Goal: Information Seeking & Learning: Learn about a topic

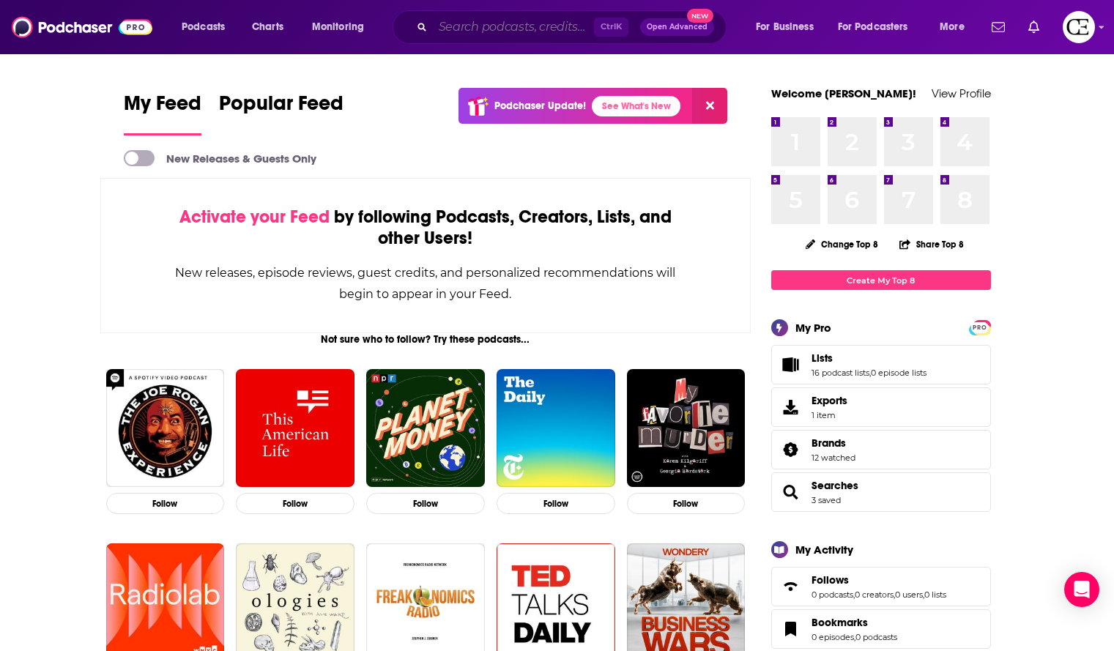
click at [460, 22] on input "Search podcasts, credits, & more..." at bounding box center [513, 26] width 161 height 23
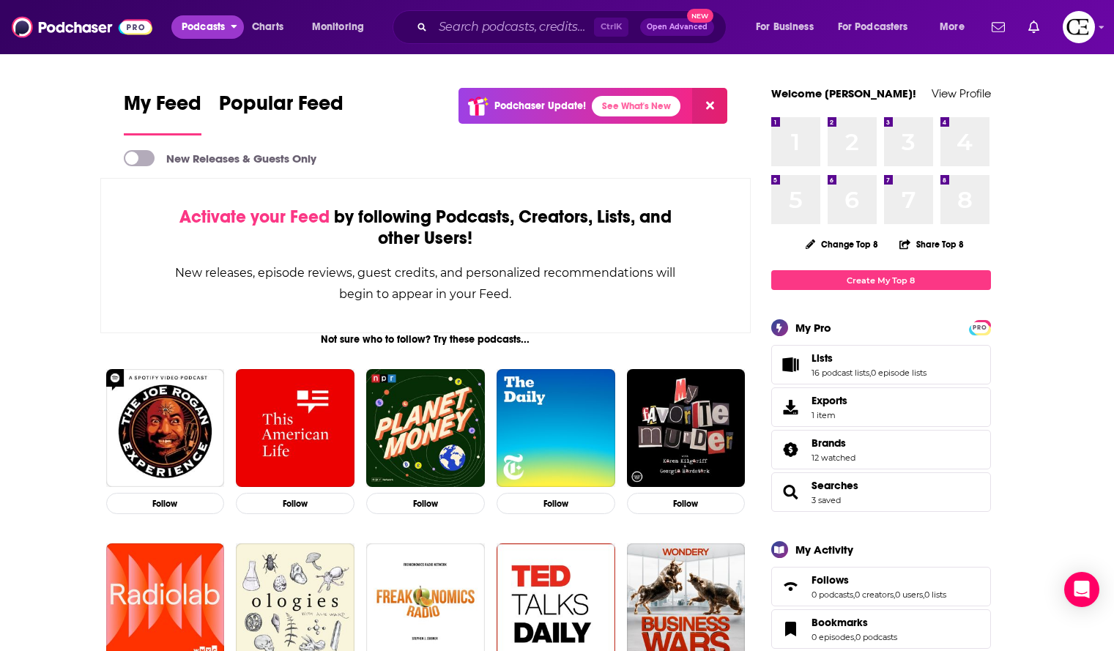
click at [193, 26] on span "Podcasts" at bounding box center [203, 27] width 43 height 21
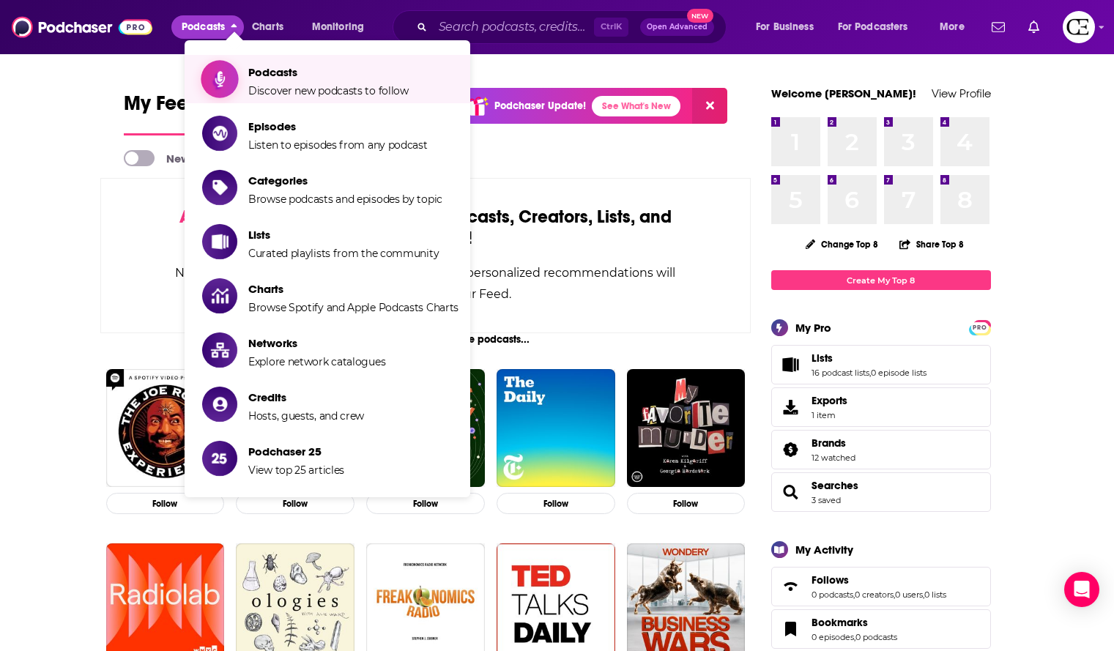
click at [295, 94] on span "Discover new podcasts to follow" at bounding box center [328, 90] width 160 height 13
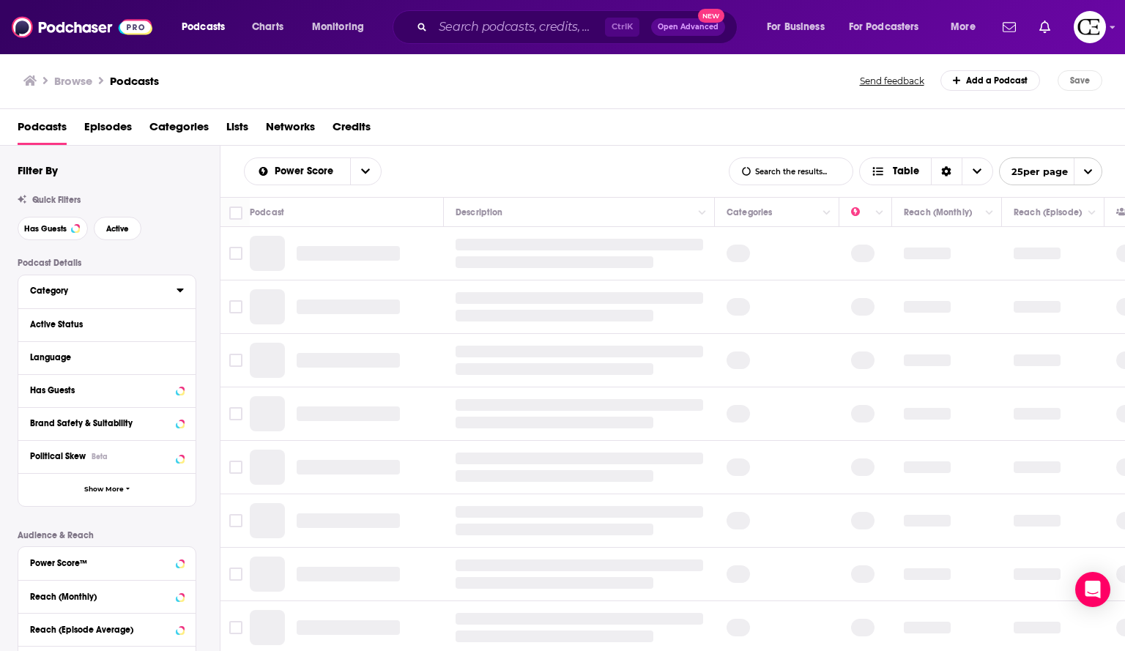
click at [174, 286] on button "Category" at bounding box center [103, 290] width 146 height 18
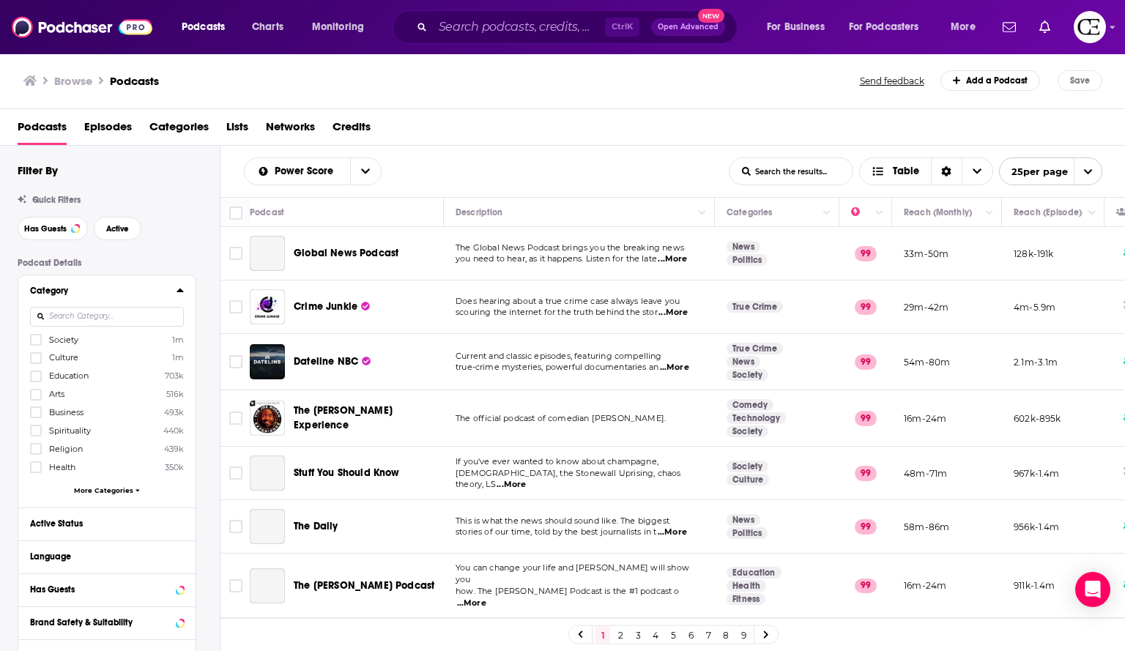
scroll to position [78, 0]
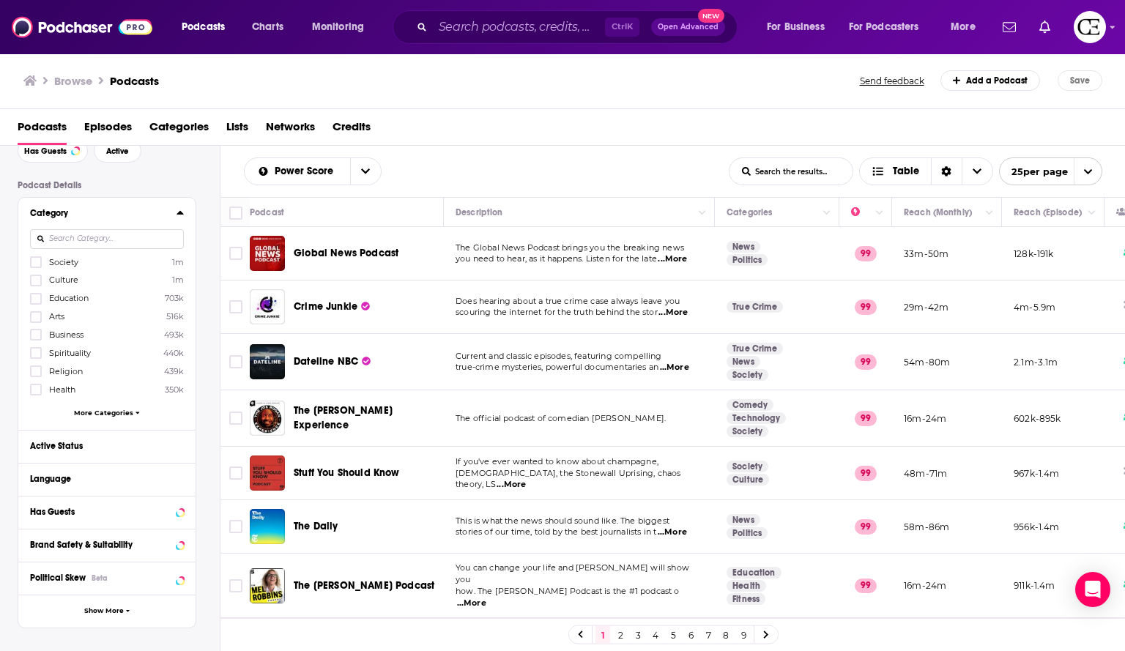
click at [81, 238] on input at bounding box center [107, 239] width 154 height 20
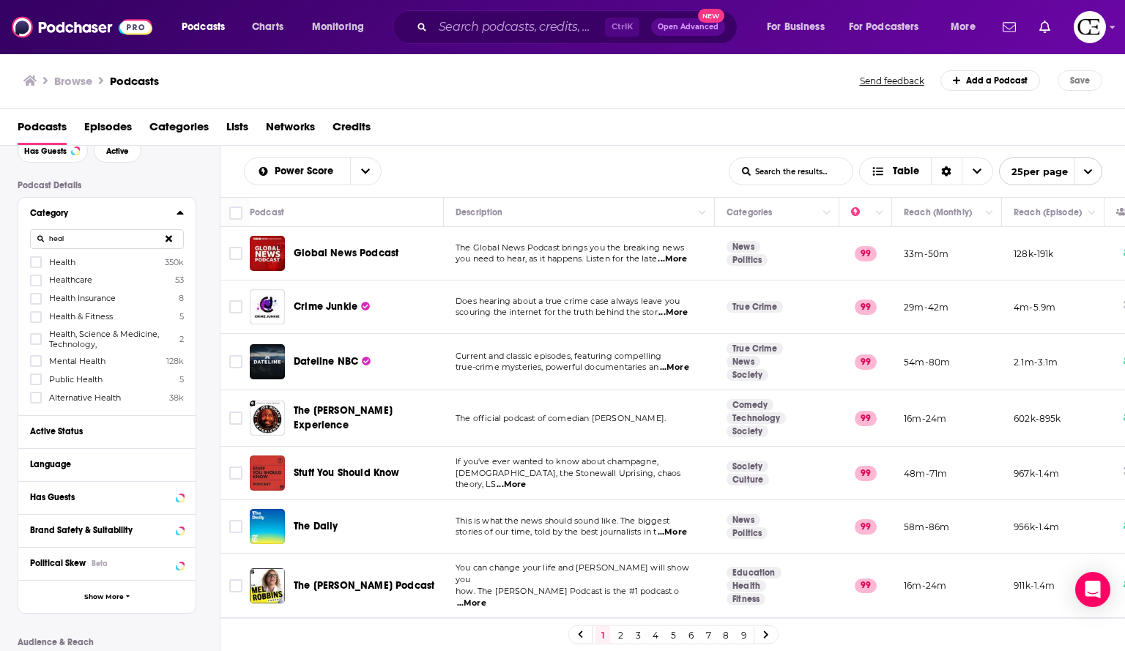
type input "heal"
click at [53, 262] on span "Health" at bounding box center [62, 262] width 26 height 10
click at [36, 267] on input "multiSelectOption-health-0" at bounding box center [36, 267] width 0 height 0
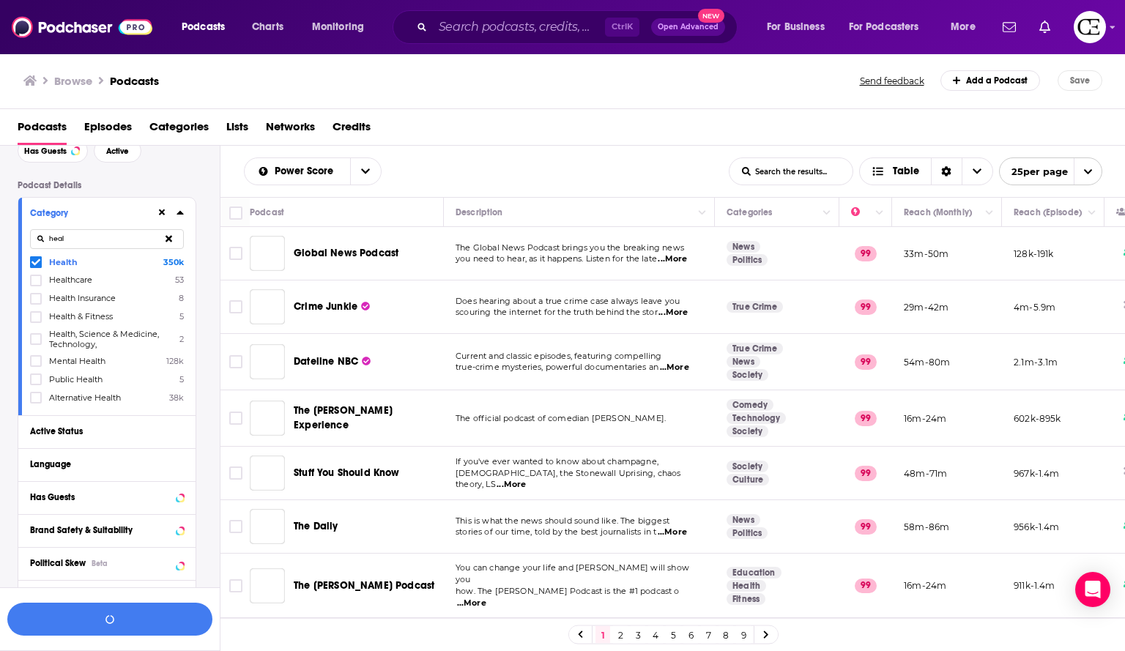
scroll to position [114, 0]
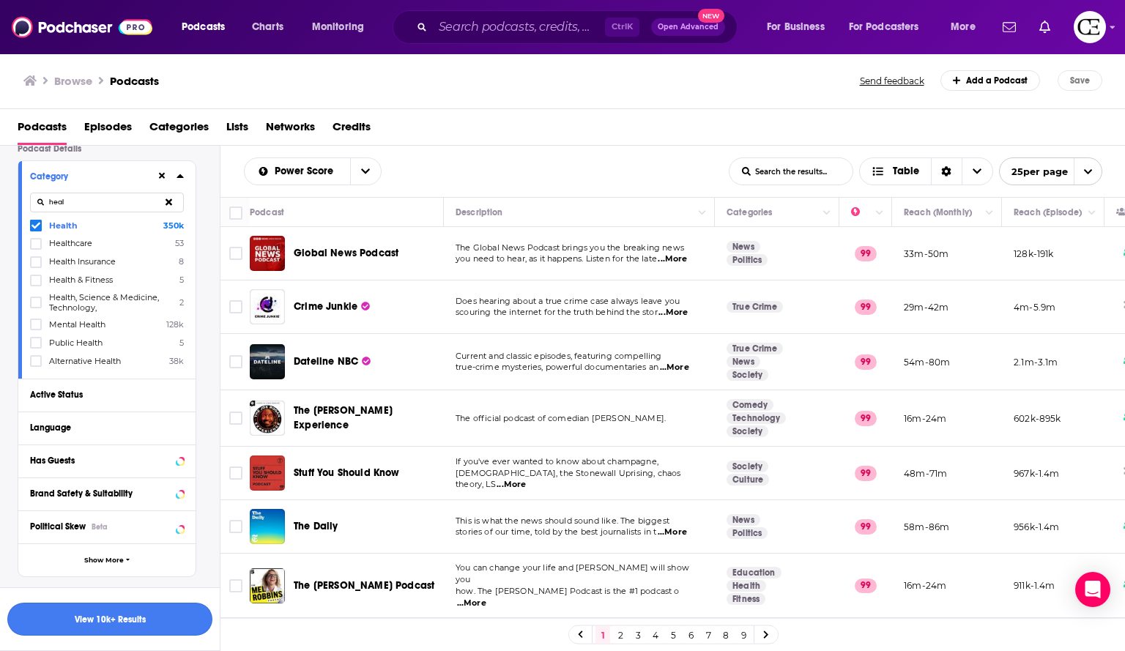
click at [162, 620] on button "View 10k+ Results" at bounding box center [109, 619] width 205 height 33
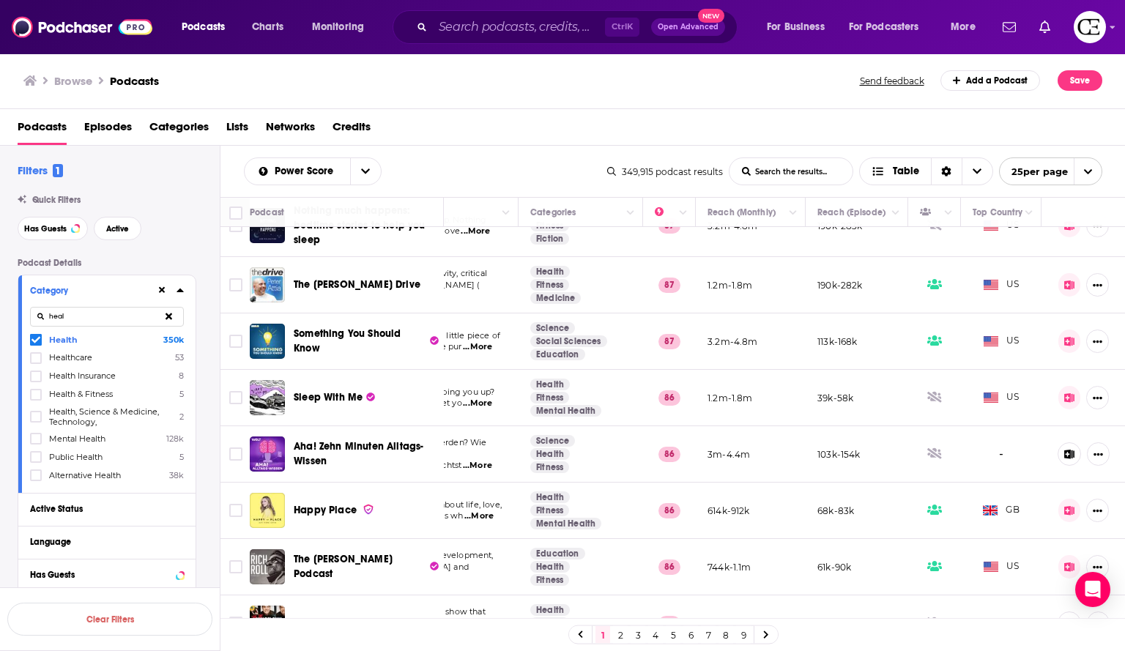
scroll to position [1030, 207]
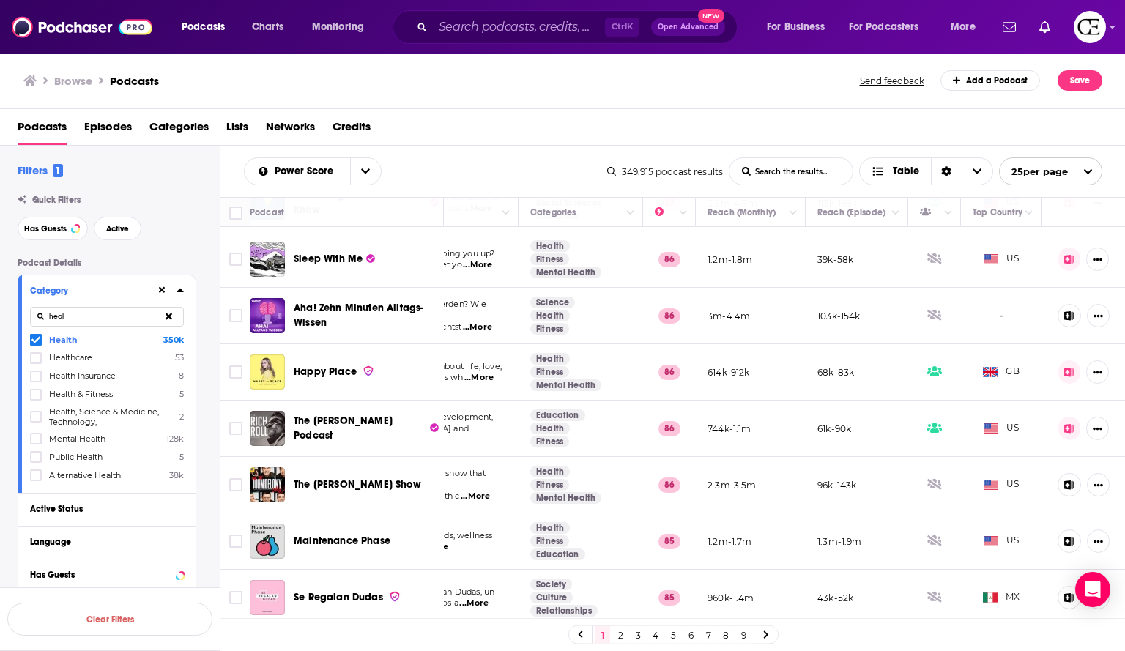
drag, startPoint x: 763, startPoint y: 634, endPoint x: 747, endPoint y: 645, distance: 19.5
click at [763, 634] on icon at bounding box center [766, 635] width 6 height 9
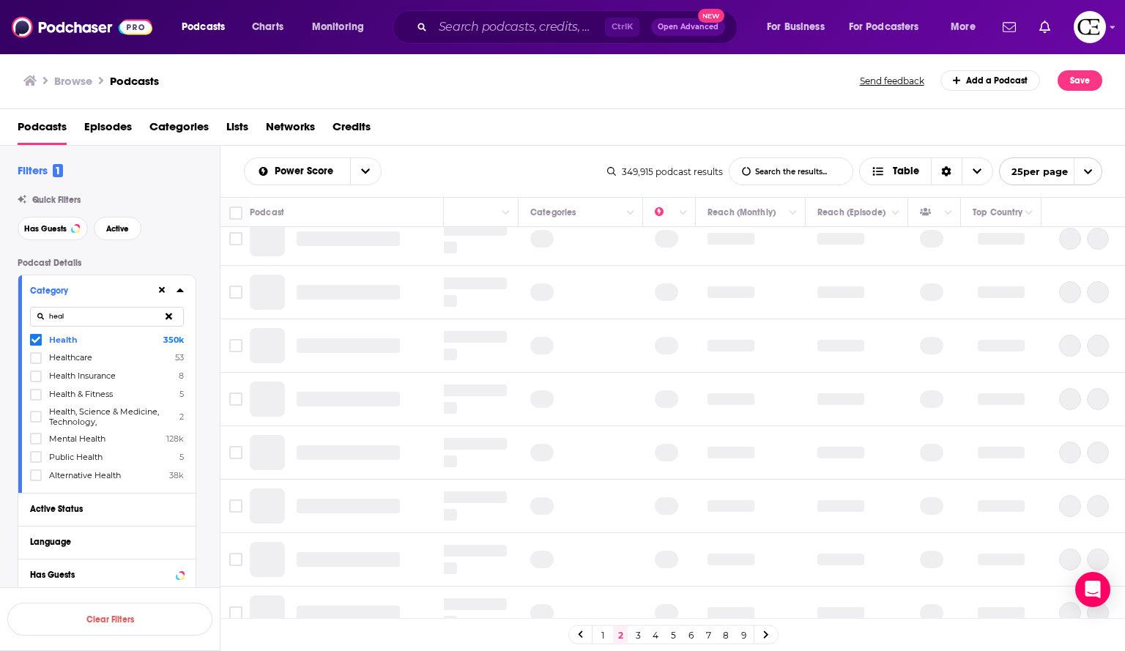
scroll to position [0, 207]
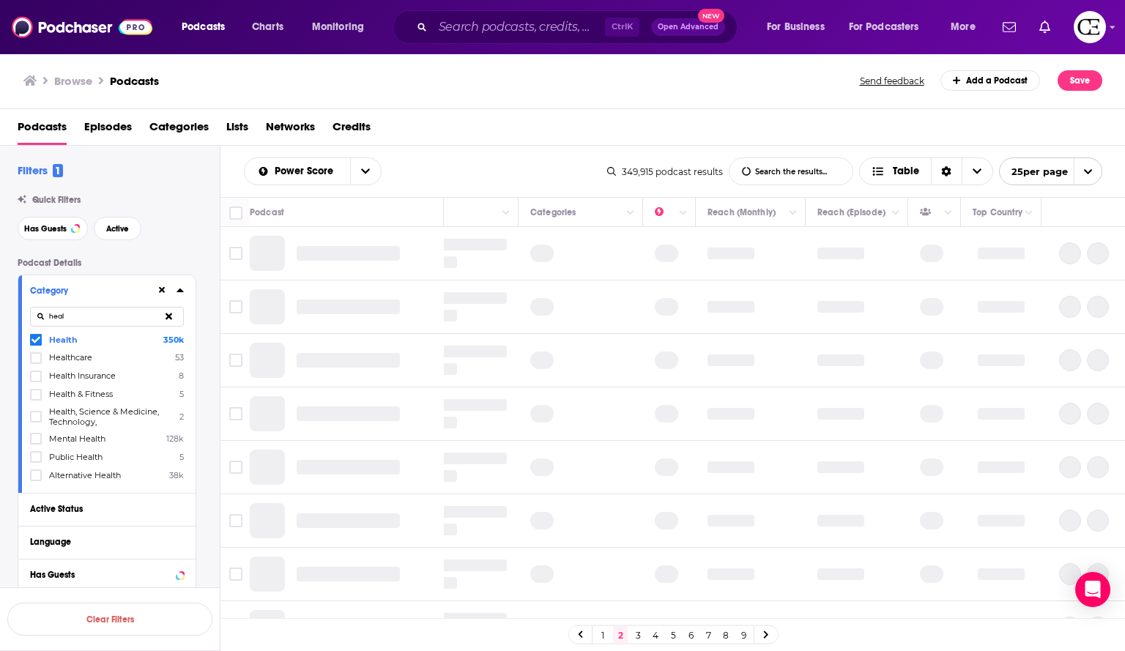
click at [757, 639] on link at bounding box center [765, 634] width 23 height 17
click at [750, 639] on link "9" at bounding box center [743, 635] width 15 height 18
click at [704, 636] on link "11" at bounding box center [708, 635] width 15 height 18
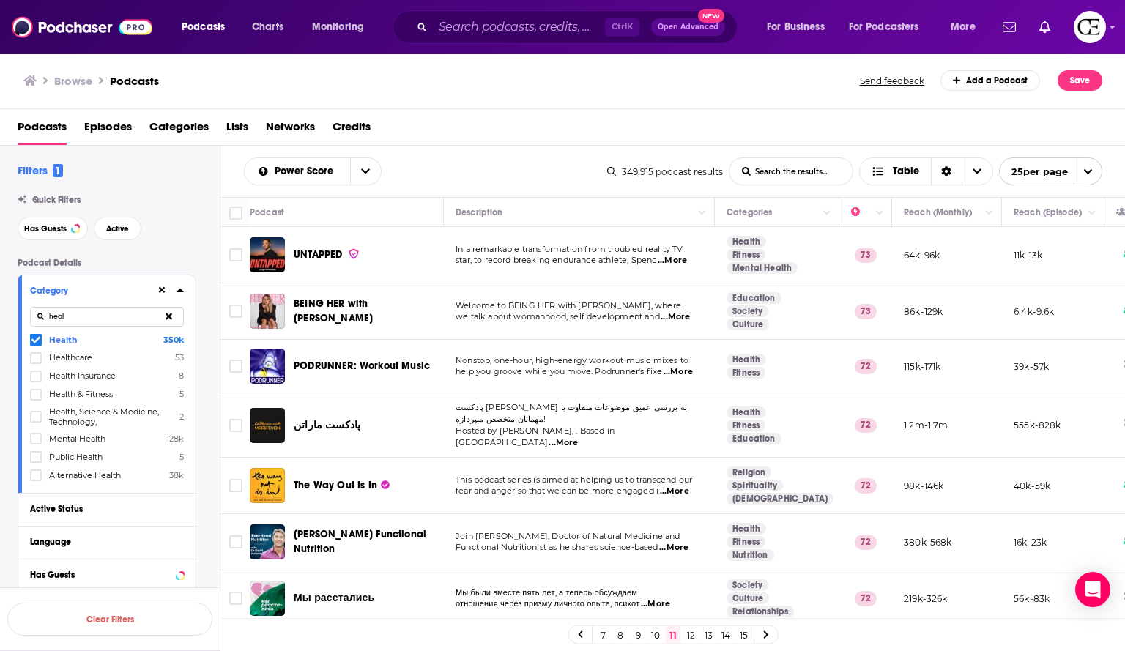
click at [678, 261] on span "...More" at bounding box center [672, 261] width 29 height 12
click at [561, 155] on div "Power Score List Search Input Search the results... Table 349,915 podcast resul…" at bounding box center [672, 171] width 905 height 51
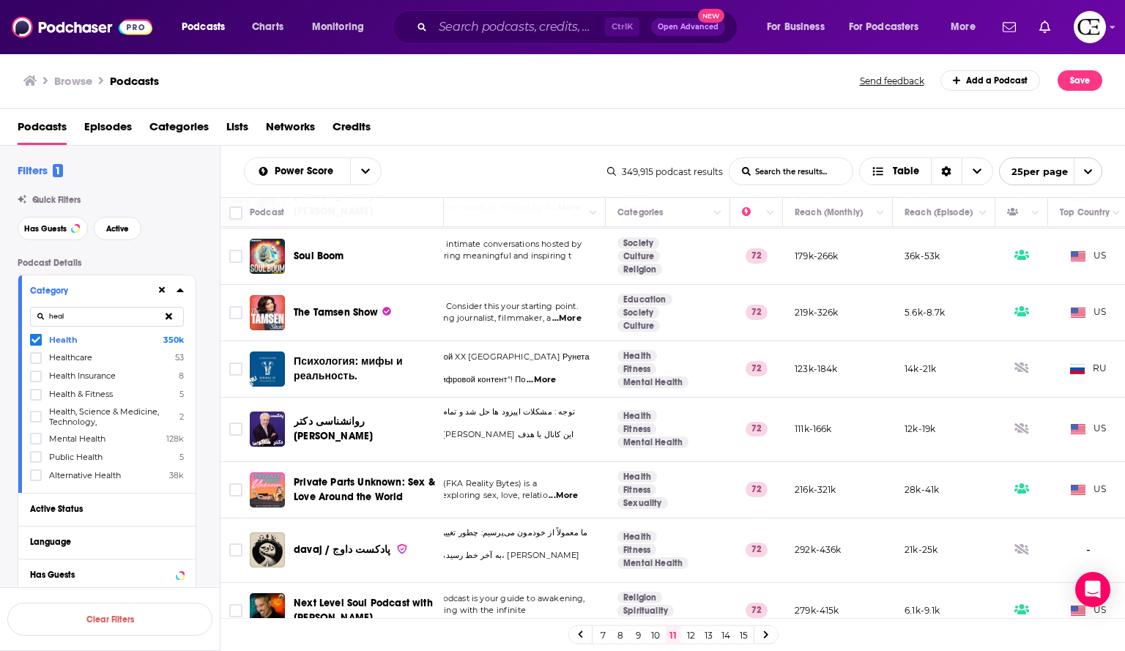
scroll to position [722, 0]
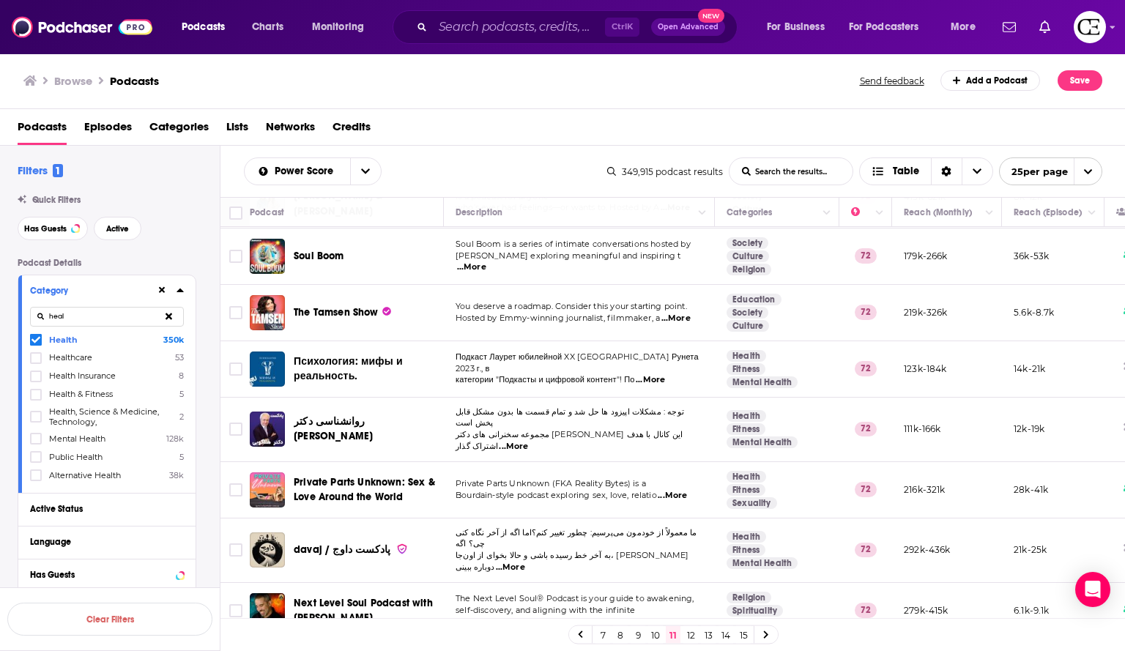
click at [687, 490] on span "...More" at bounding box center [672, 496] width 29 height 12
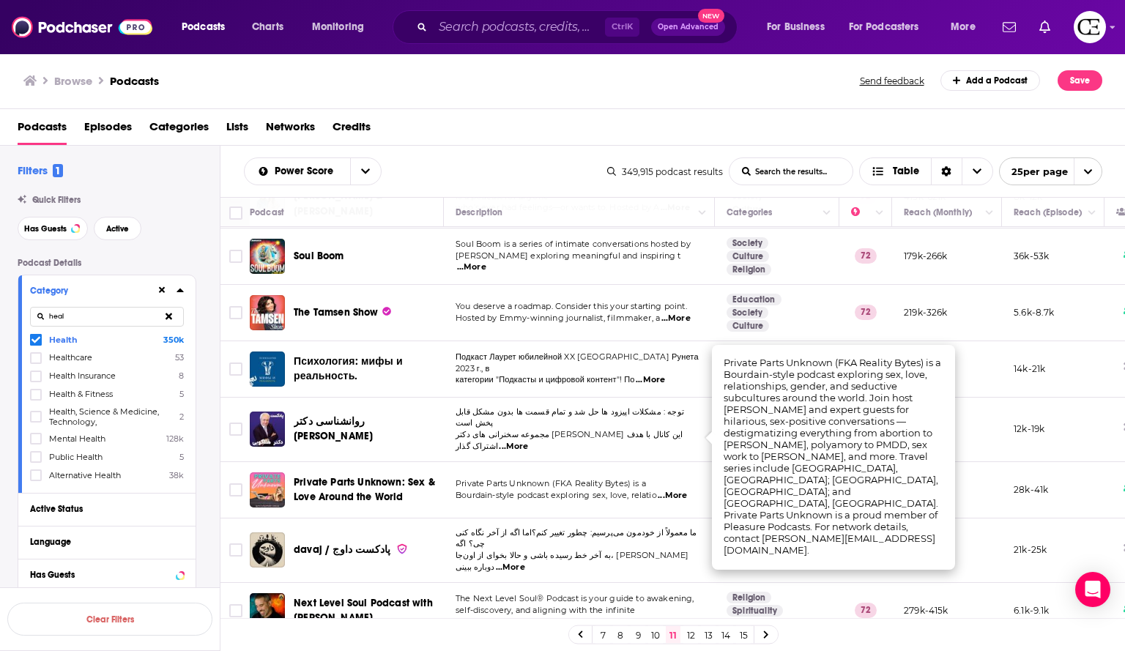
click at [687, 490] on span "...More" at bounding box center [672, 496] width 29 height 12
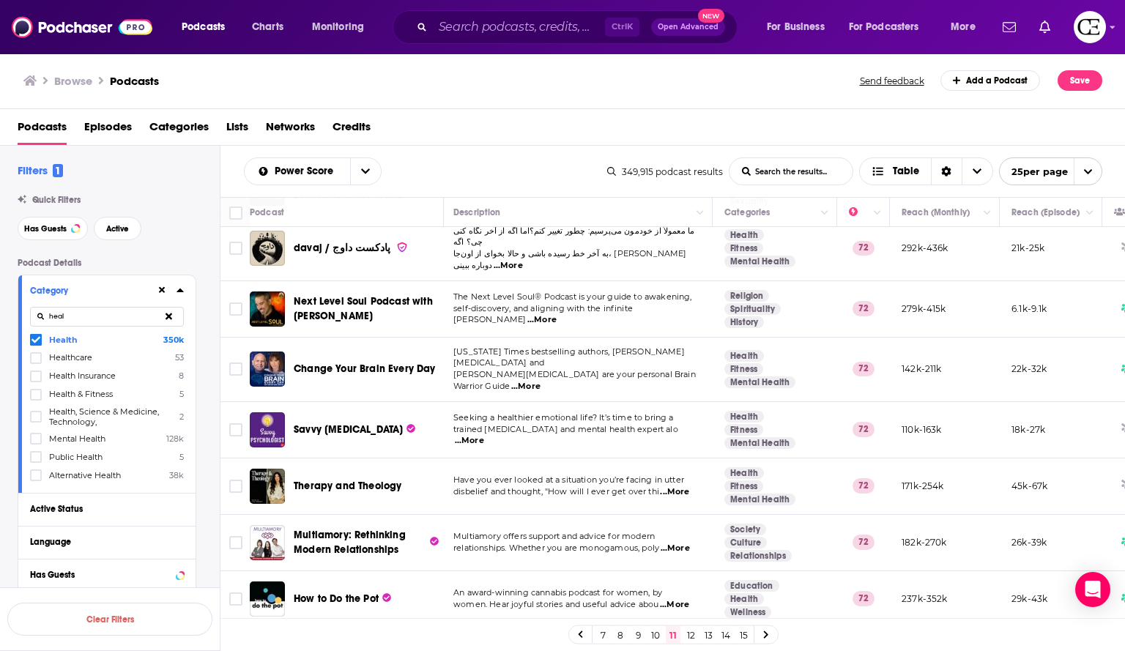
scroll to position [1024, 0]
click at [692, 543] on span "...More" at bounding box center [677, 549] width 29 height 12
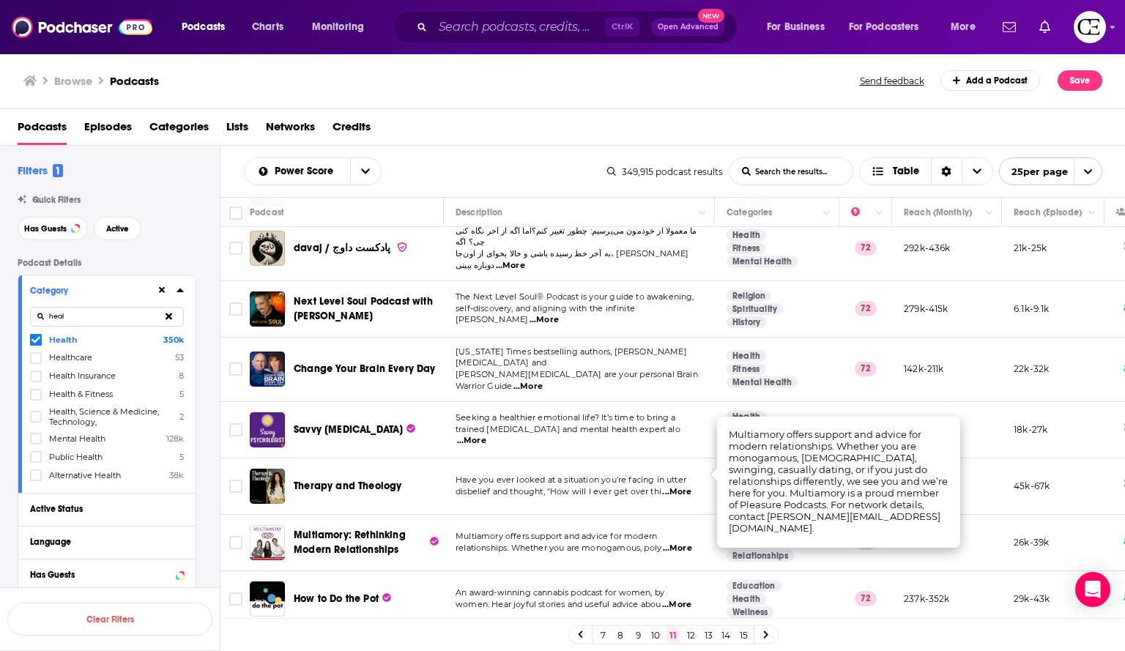
click at [692, 543] on span "...More" at bounding box center [677, 549] width 29 height 12
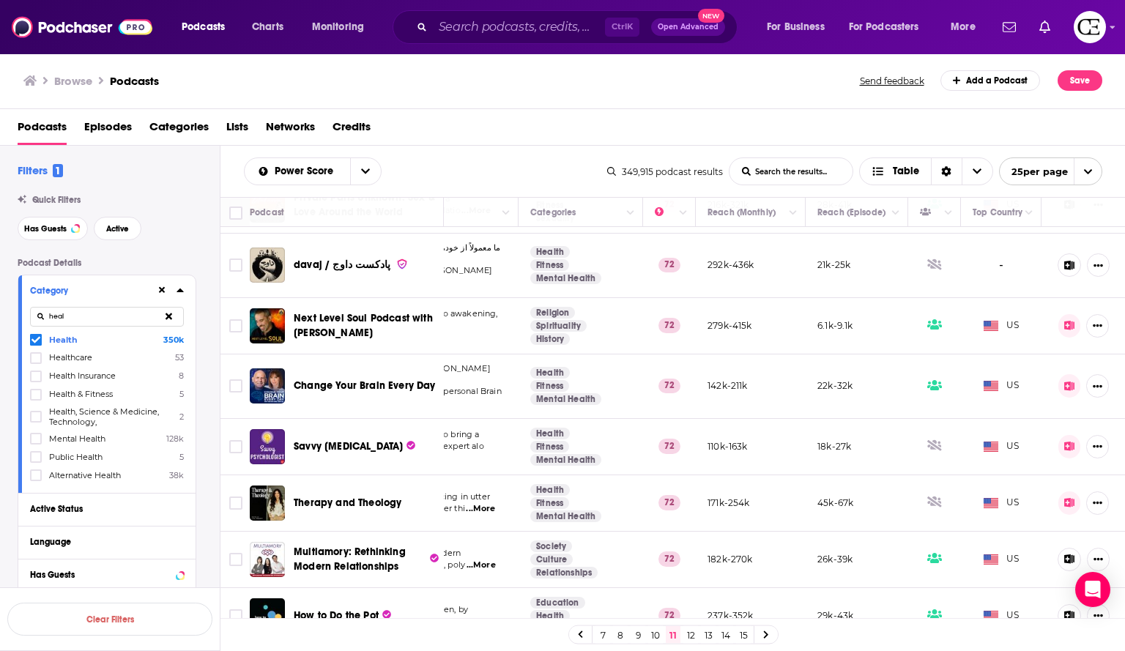
scroll to position [1024, 207]
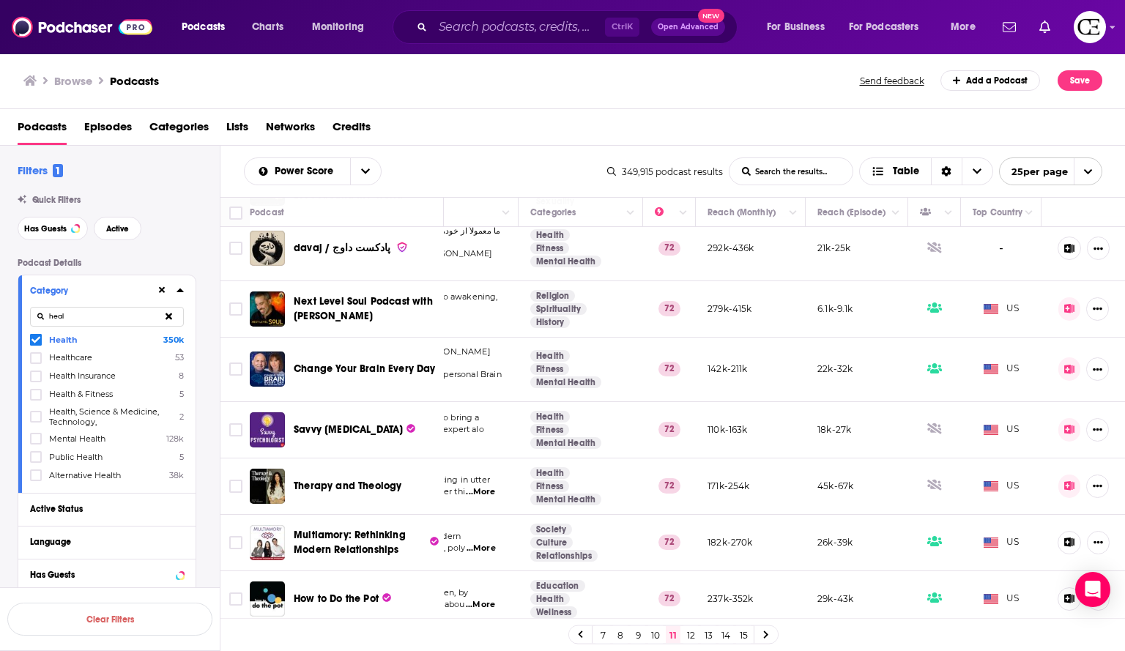
click at [691, 630] on link "12" at bounding box center [690, 635] width 15 height 18
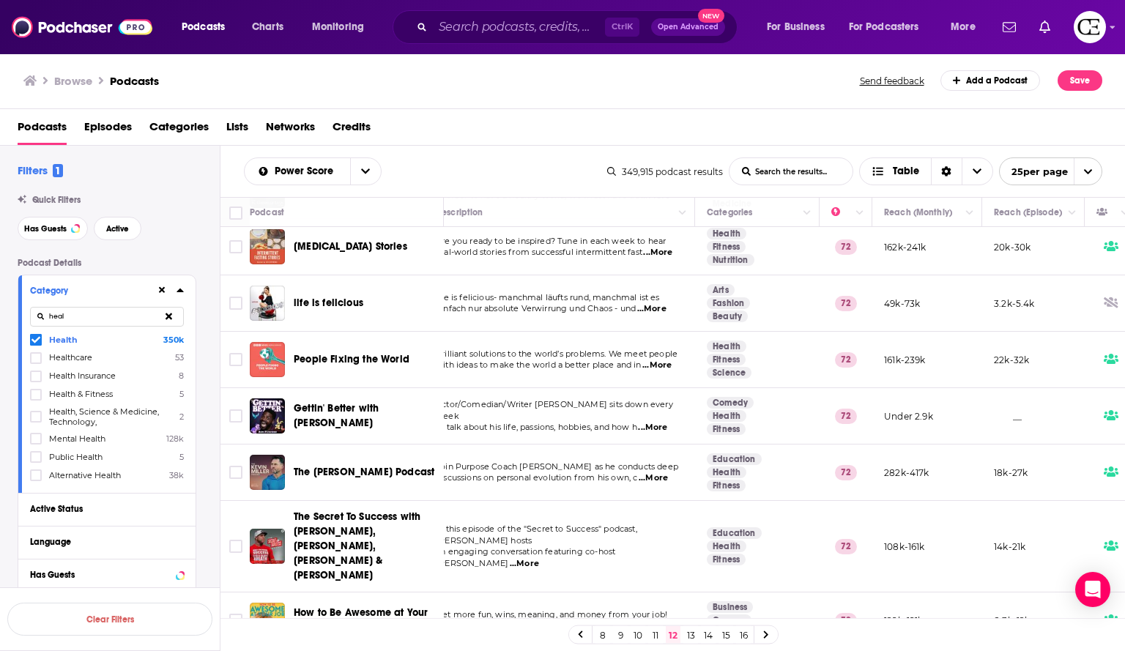
scroll to position [694, 0]
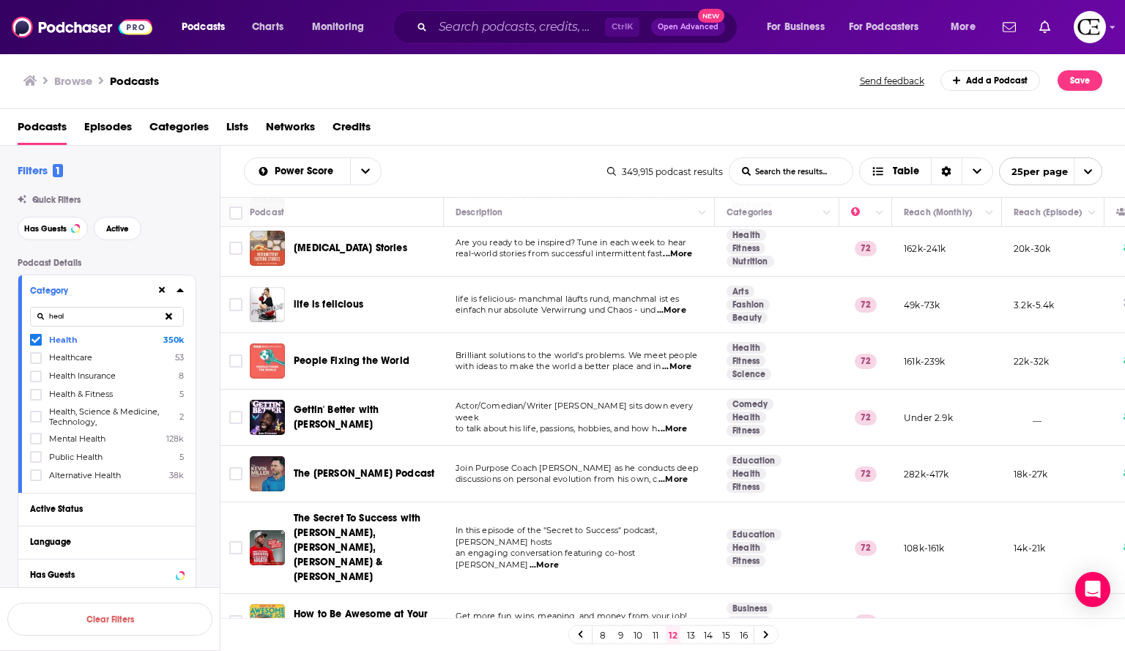
click at [687, 361] on span "...More" at bounding box center [676, 367] width 29 height 12
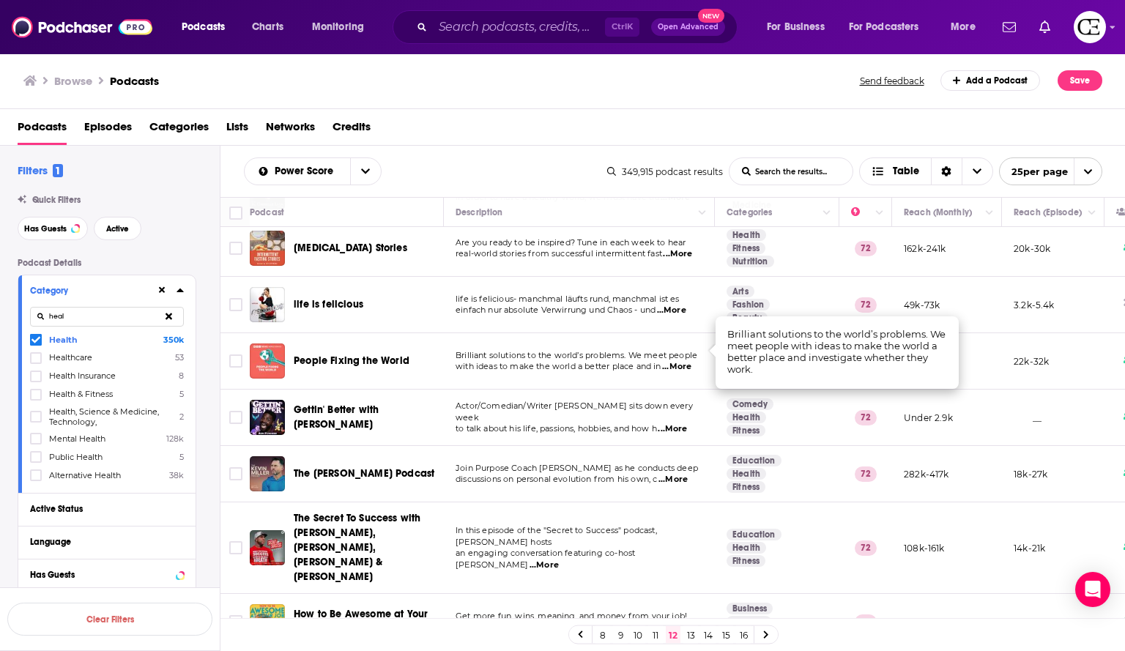
scroll to position [694, 207]
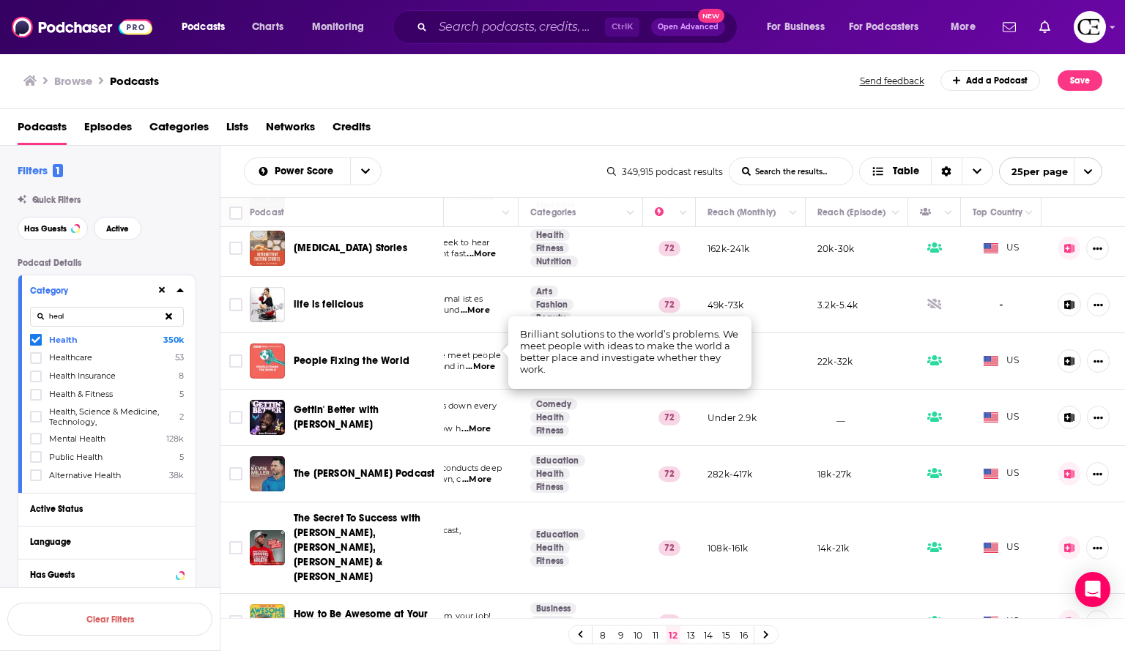
click at [771, 114] on div "Podcasts Episodes Categories Lists Networks Credits" at bounding box center [563, 127] width 1126 height 37
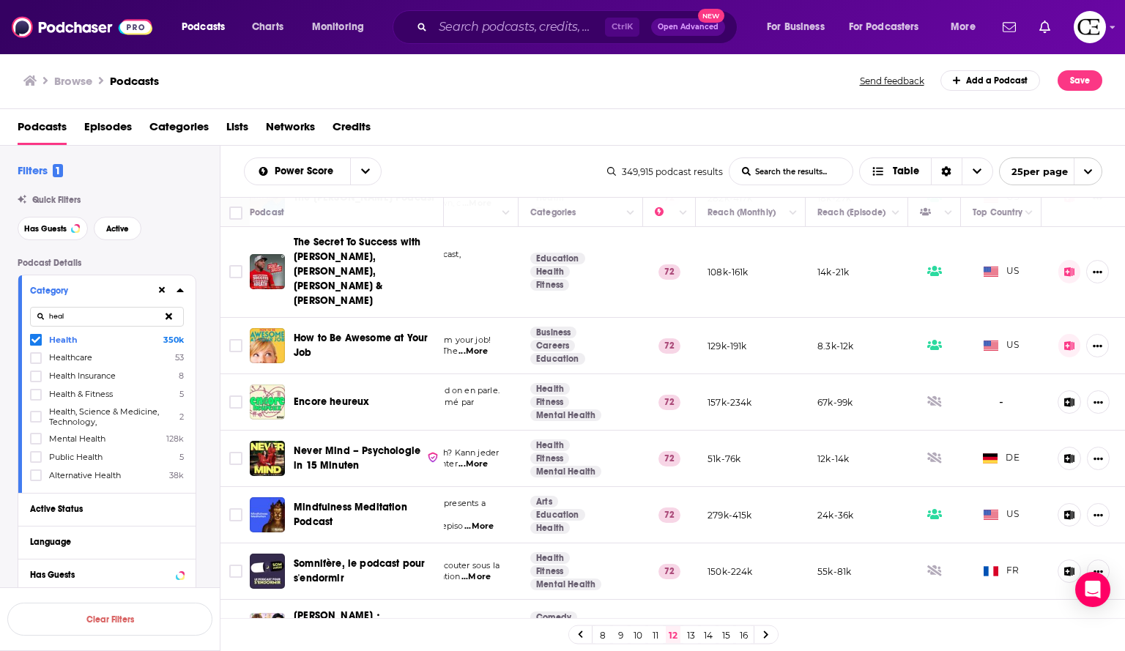
scroll to position [1021, 207]
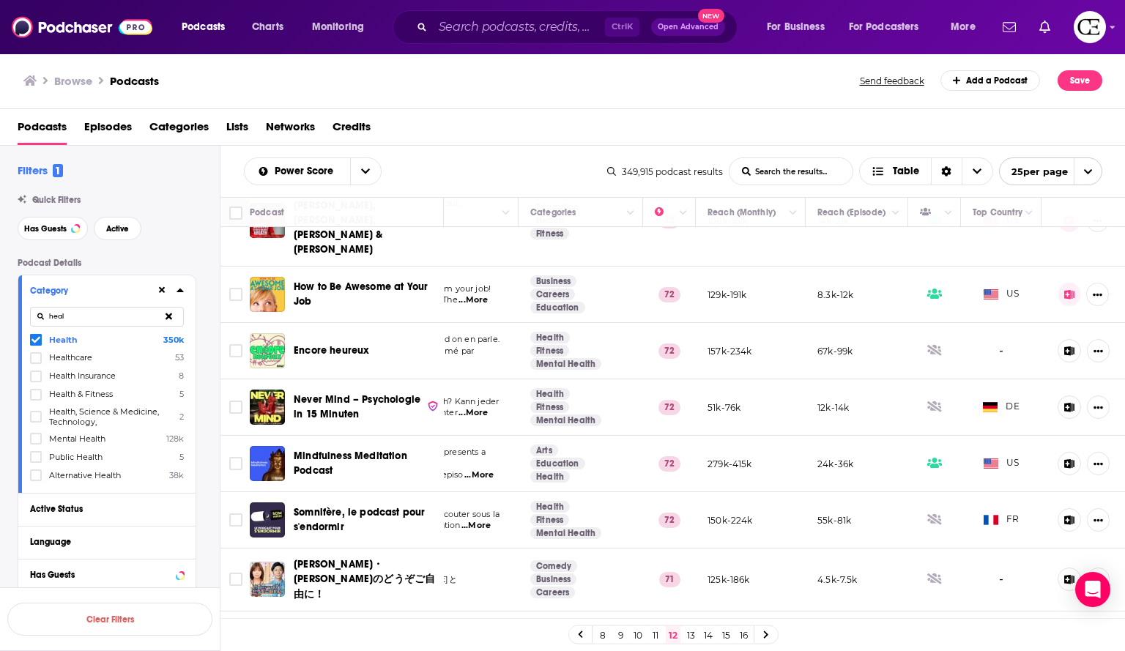
click at [687, 637] on link "13" at bounding box center [690, 635] width 15 height 18
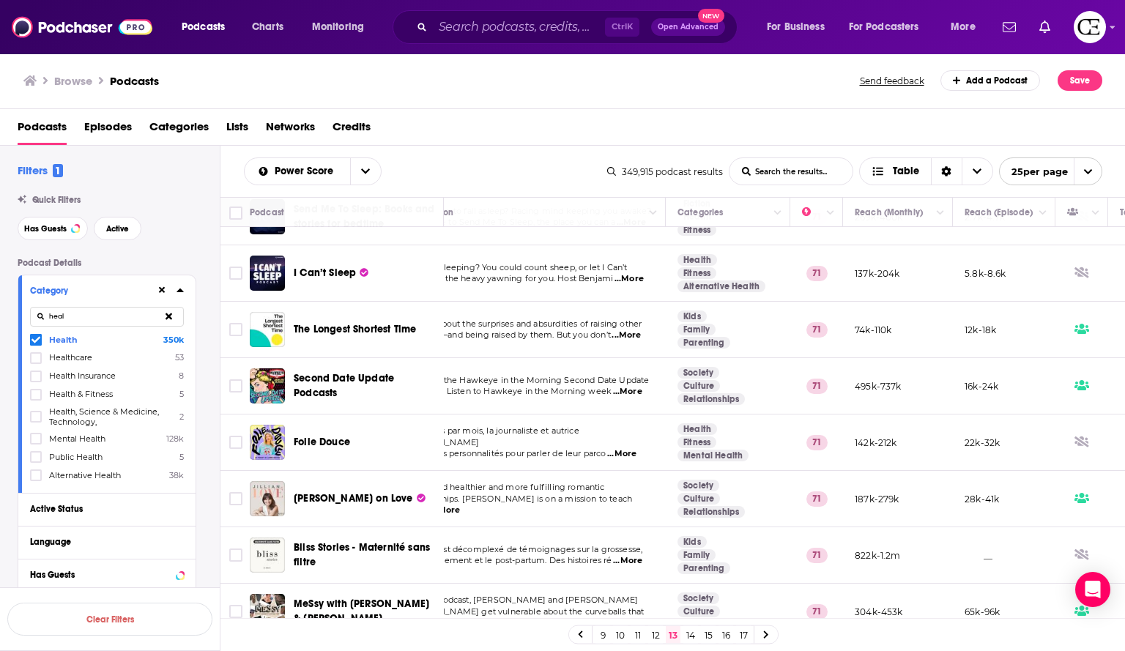
scroll to position [215, 0]
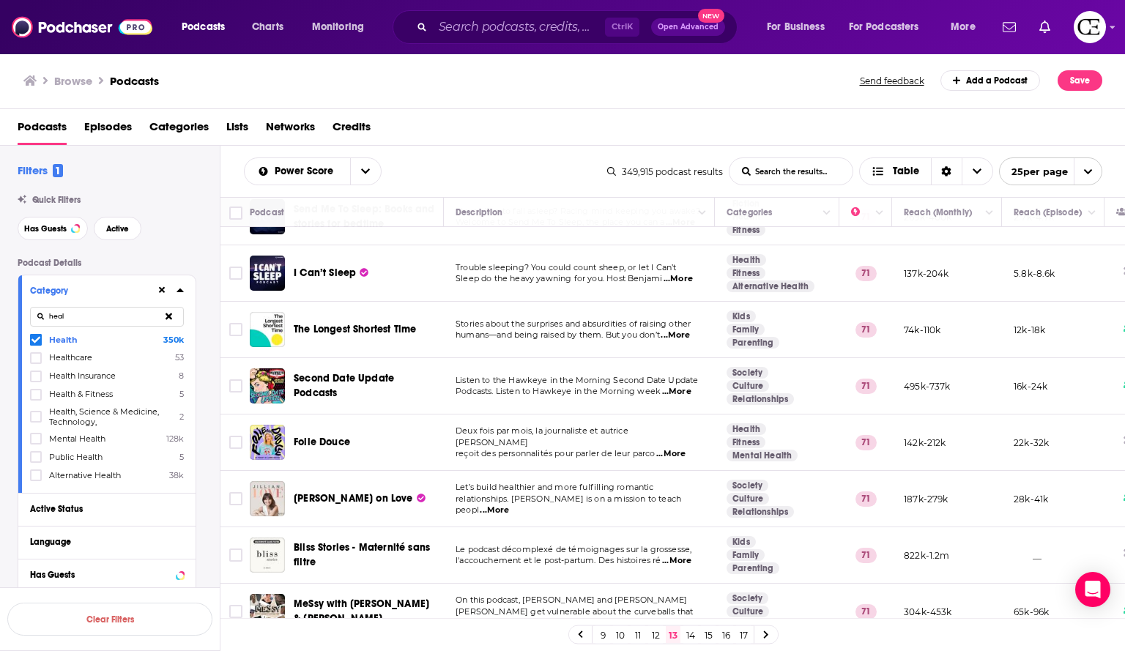
click at [672, 387] on span "...More" at bounding box center [676, 392] width 29 height 12
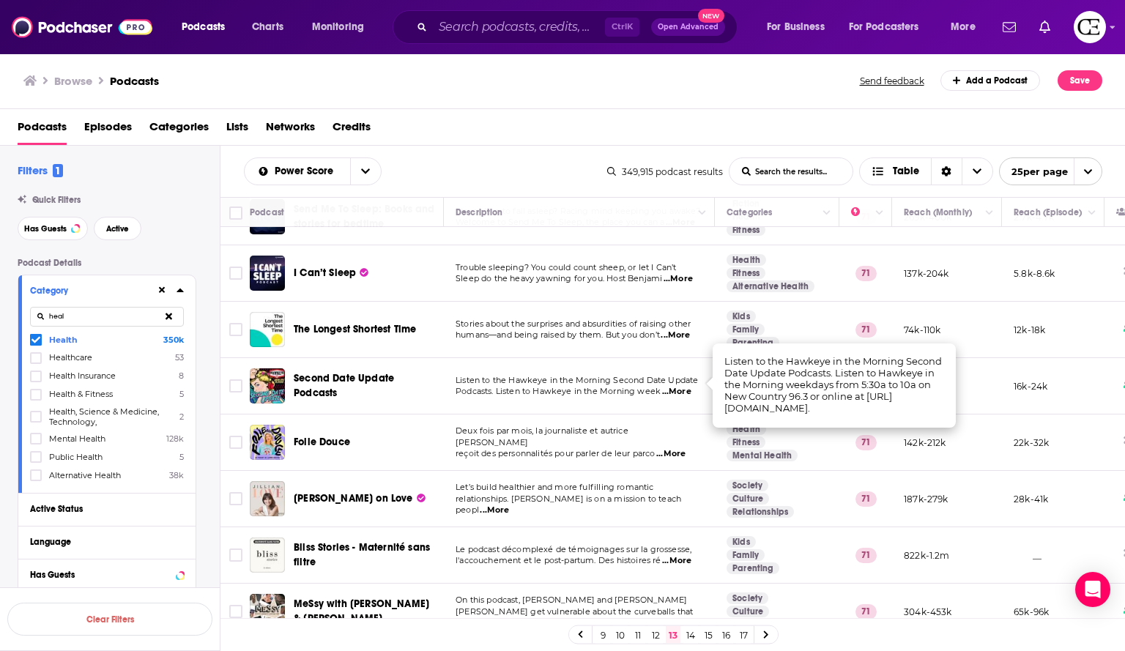
click at [586, 108] on div "Browse Podcasts Send feedback Add a Podcast Save" at bounding box center [563, 81] width 1126 height 56
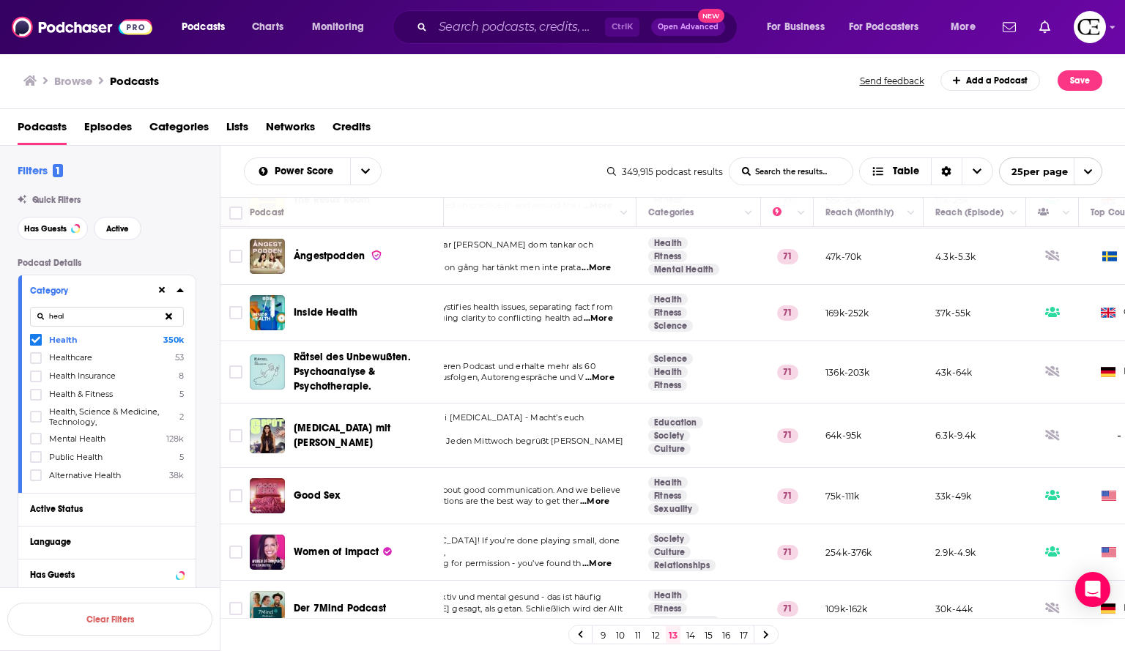
scroll to position [683, 0]
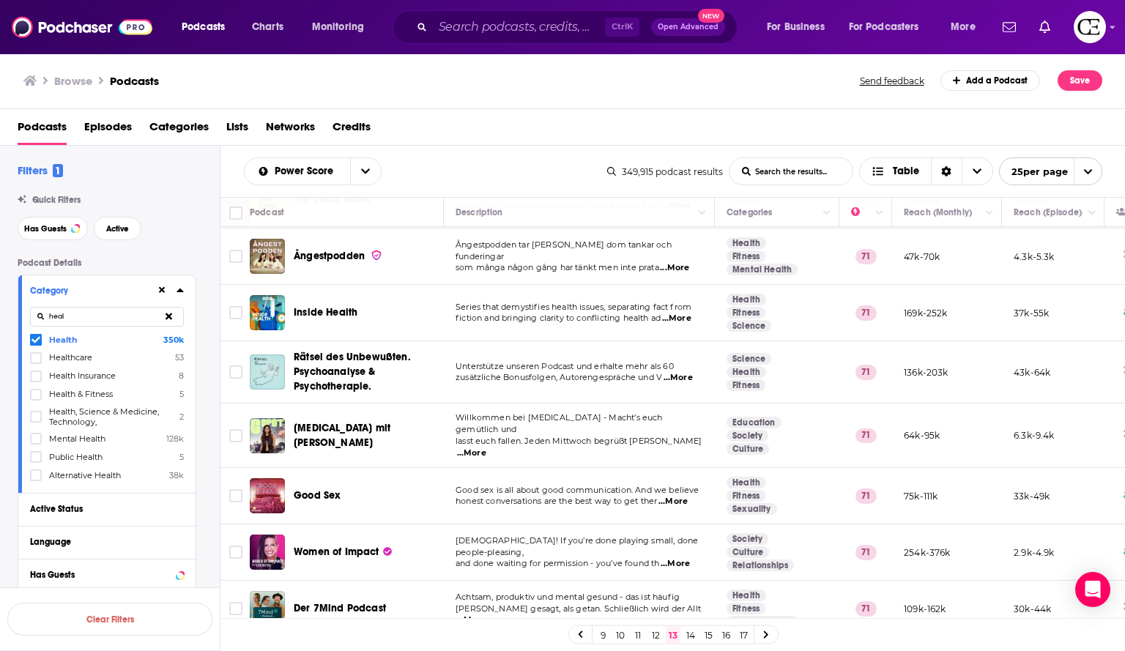
click at [685, 496] on span "...More" at bounding box center [672, 502] width 29 height 12
click at [524, 119] on div "Podcasts Episodes Categories Lists Networks Credits" at bounding box center [566, 130] width 1097 height 30
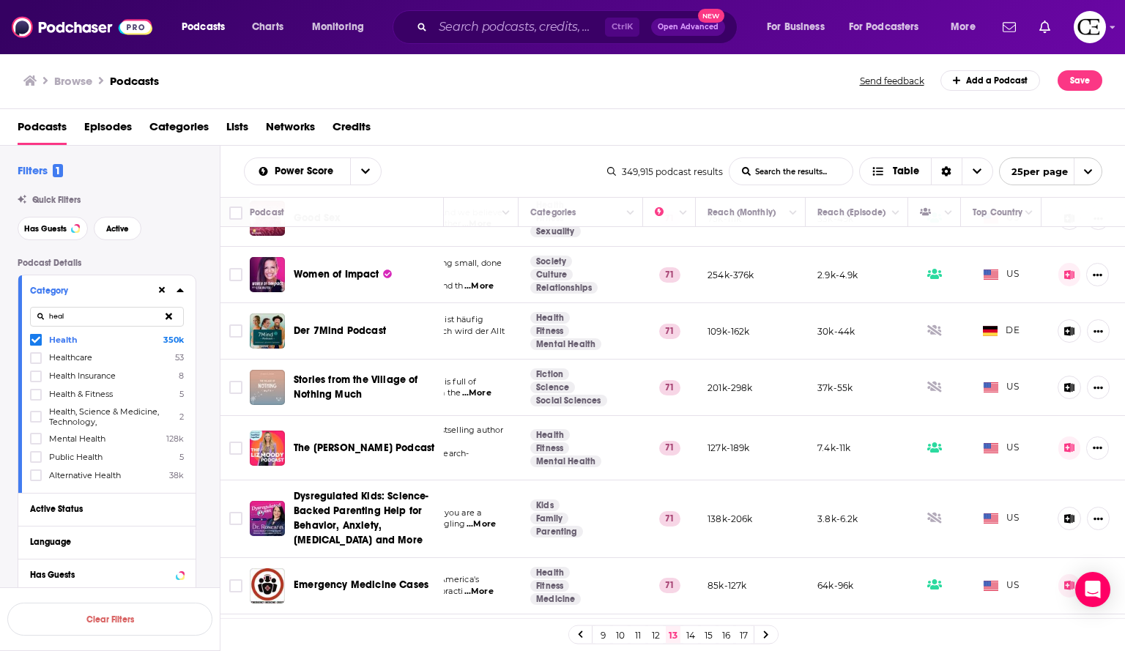
scroll to position [961, 0]
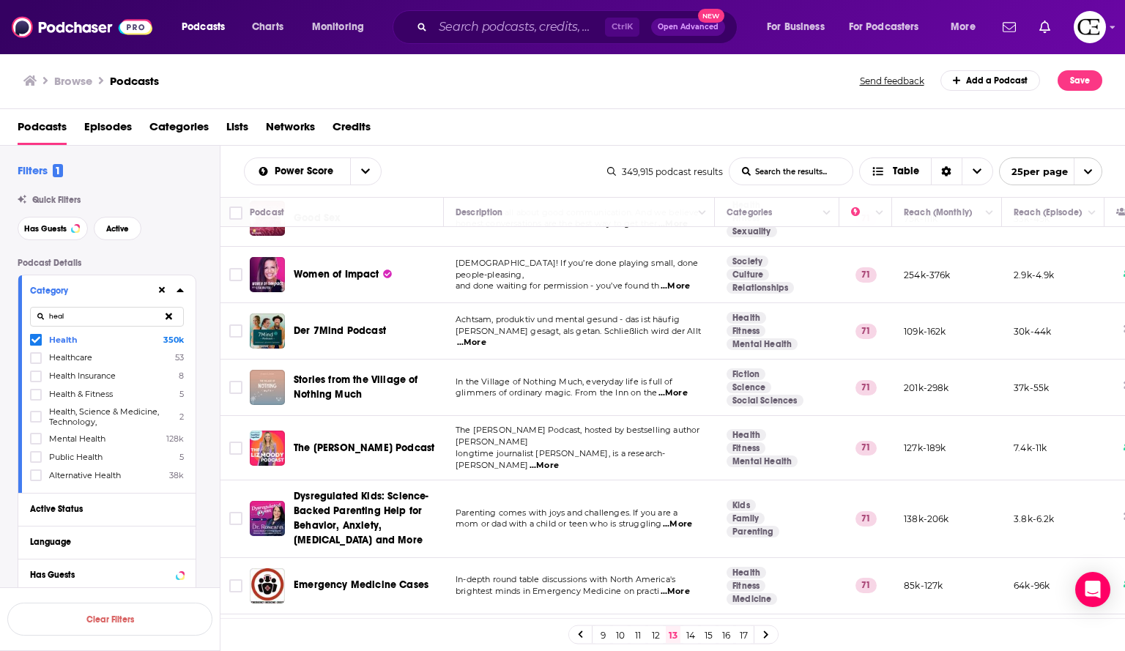
click at [672, 387] on span "...More" at bounding box center [672, 393] width 29 height 12
click at [570, 100] on div "Browse Podcasts Send feedback Add a Podcast Save" at bounding box center [563, 81] width 1126 height 56
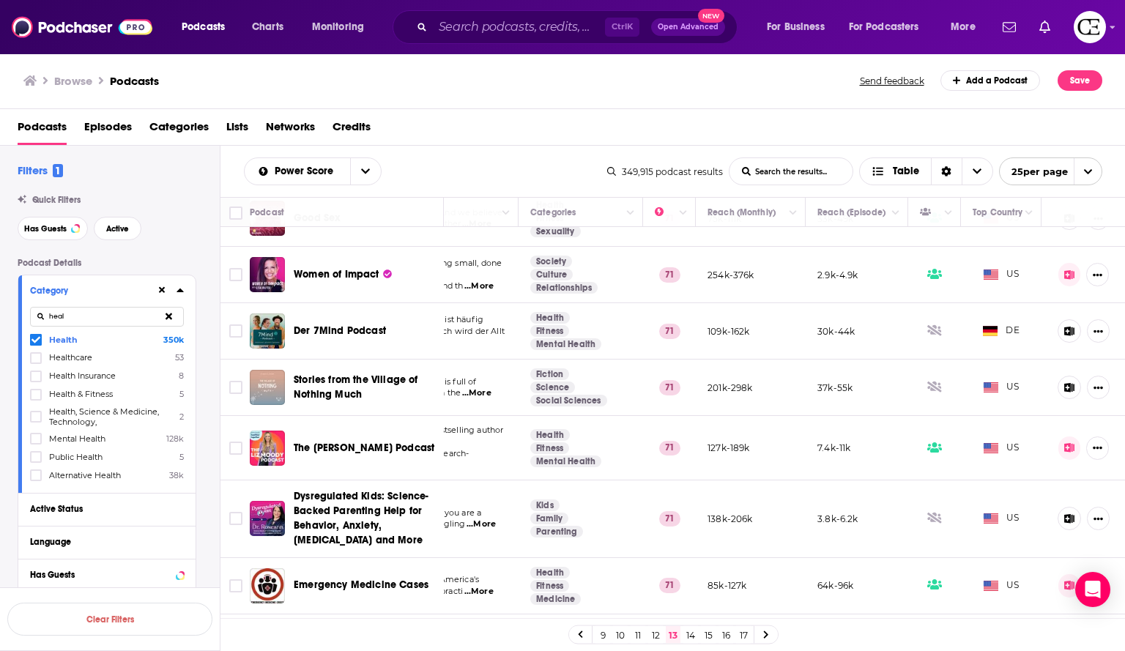
scroll to position [1059, 207]
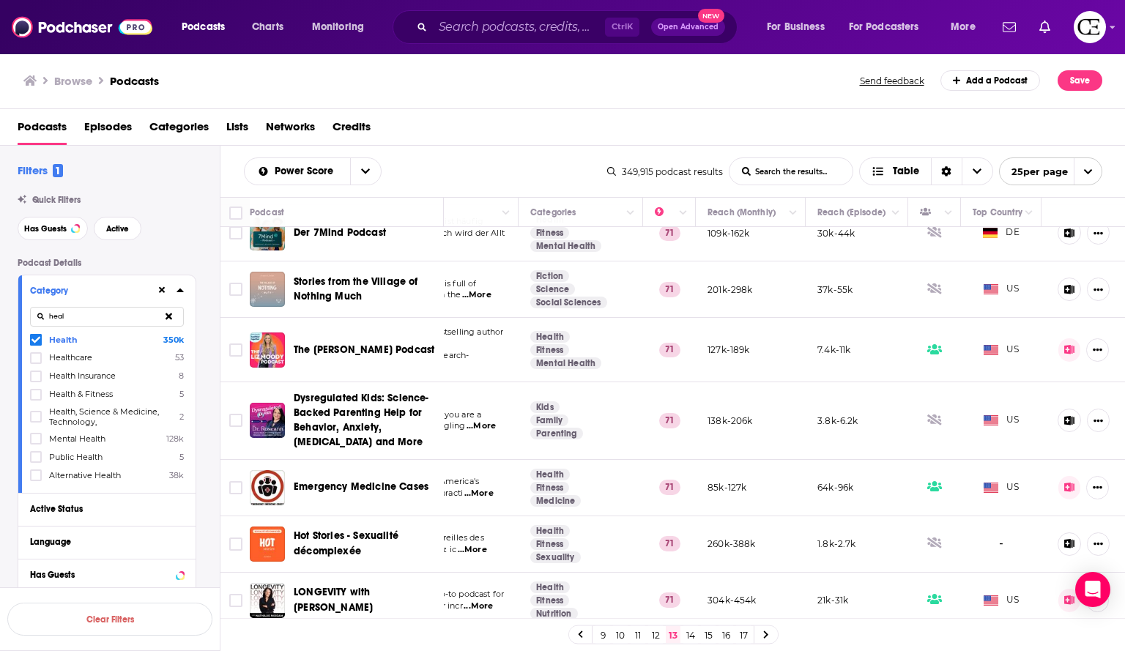
click at [692, 630] on link "14" at bounding box center [690, 635] width 15 height 18
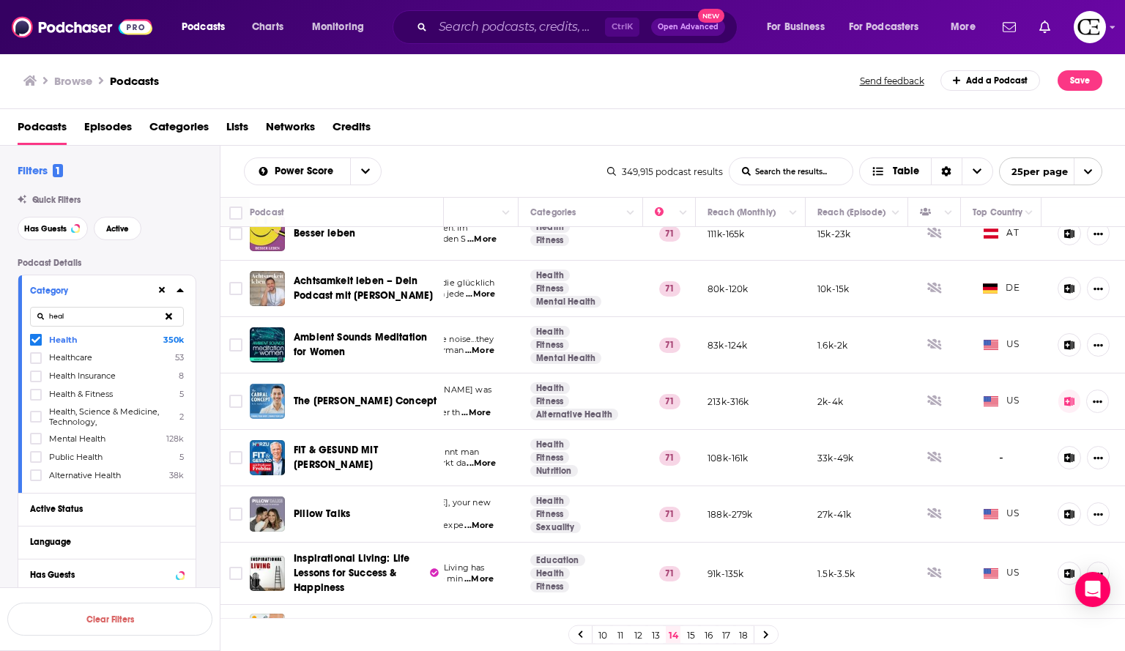
scroll to position [390, 0]
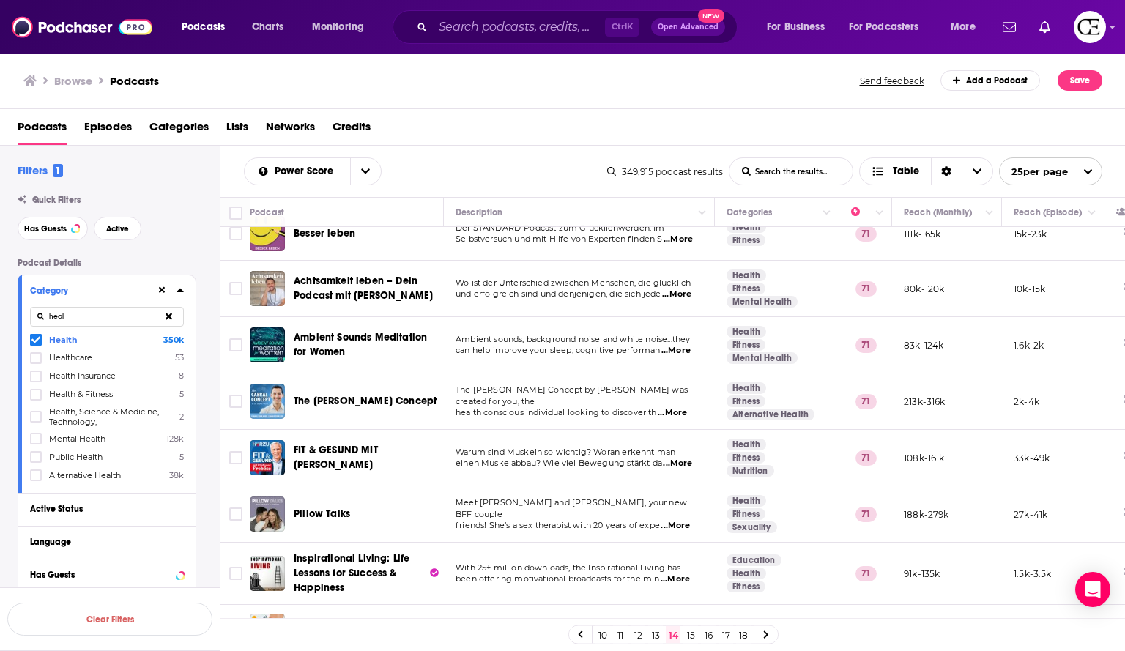
click at [675, 520] on span "...More" at bounding box center [675, 526] width 29 height 12
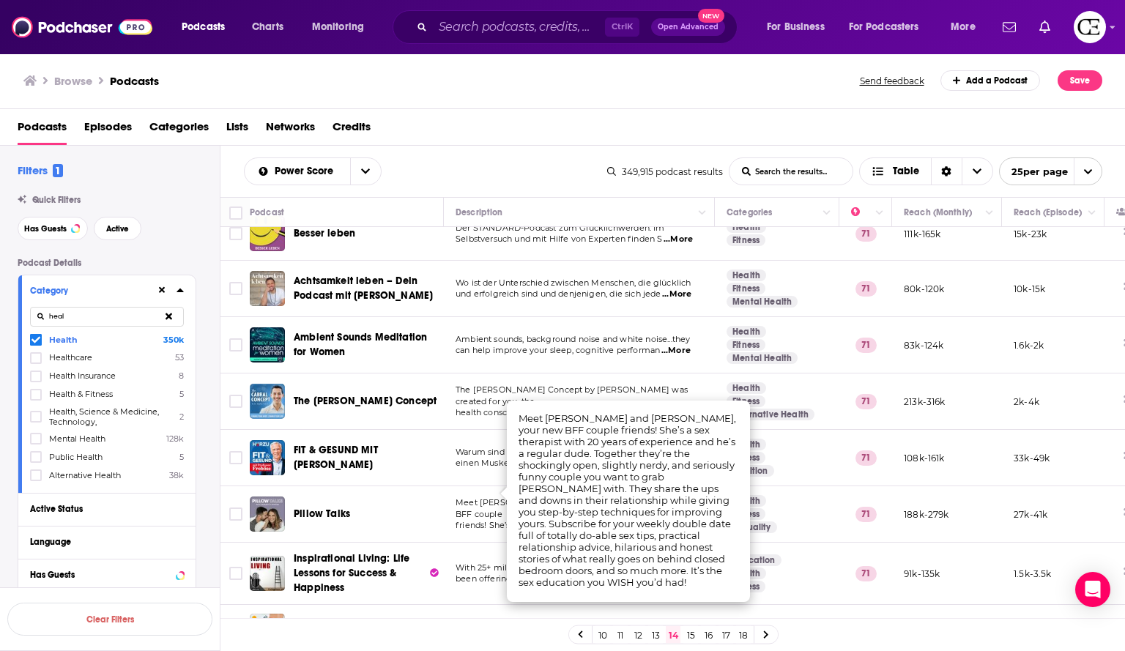
scroll to position [390, 207]
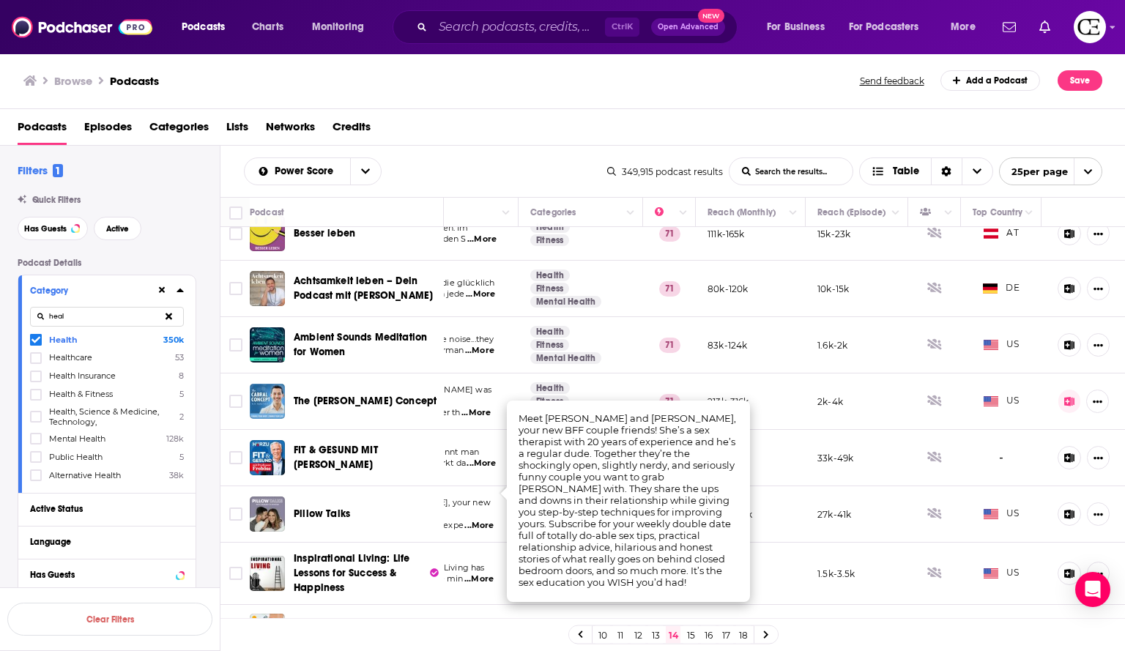
click at [617, 86] on div "Browse Podcasts" at bounding box center [442, 80] width 838 height 21
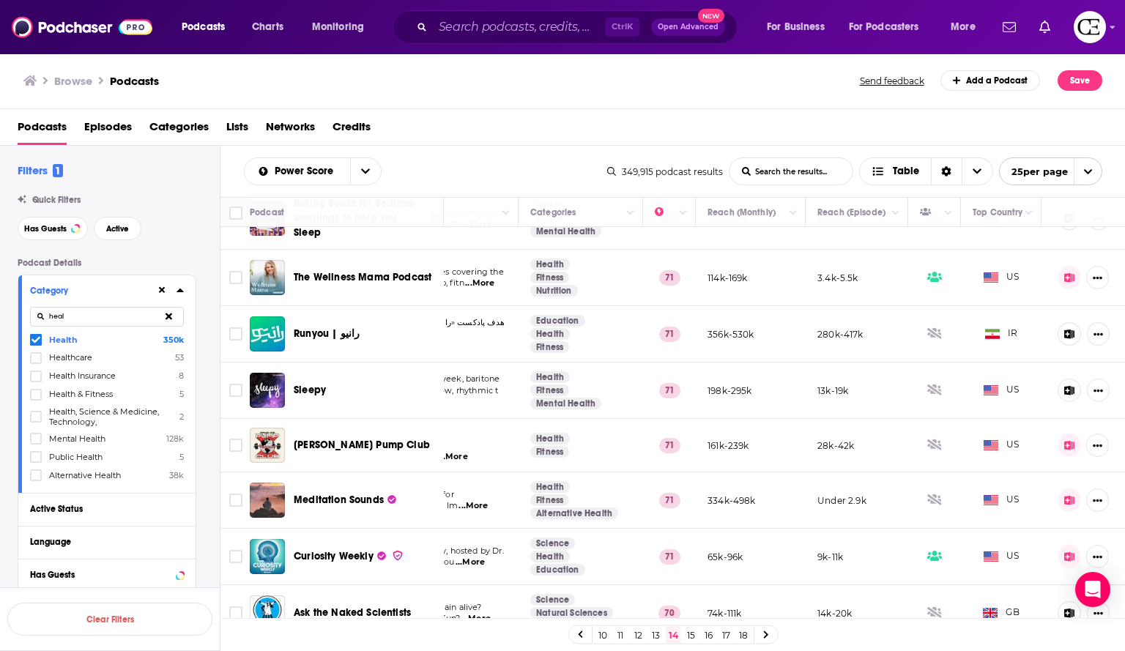
scroll to position [1036, 207]
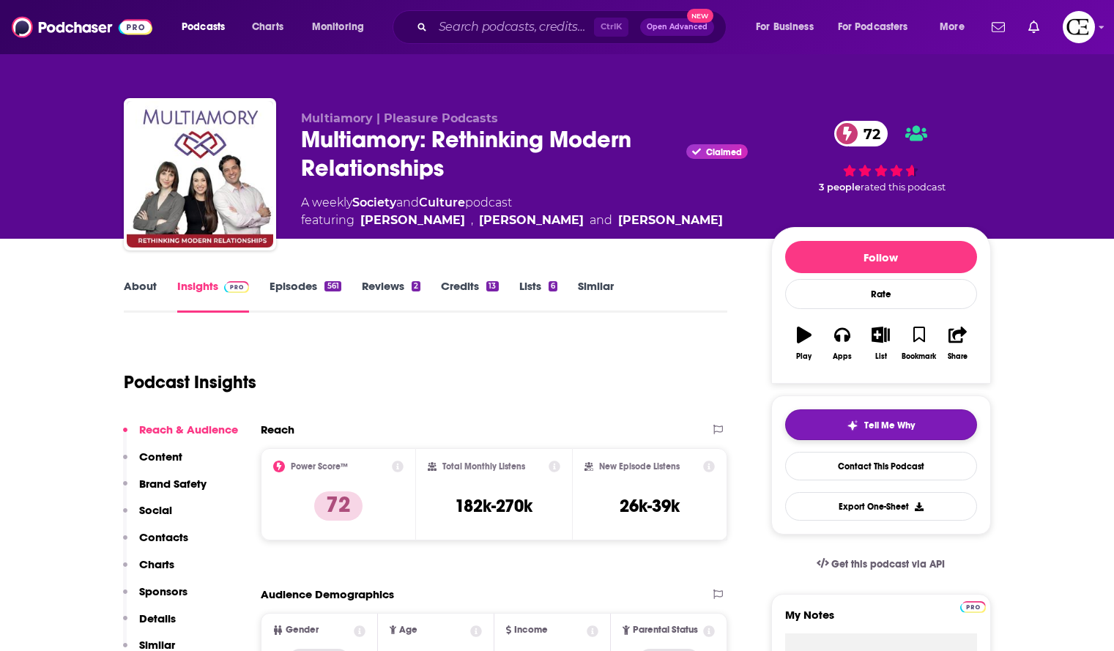
click at [847, 420] on img "button" at bounding box center [853, 426] width 12 height 12
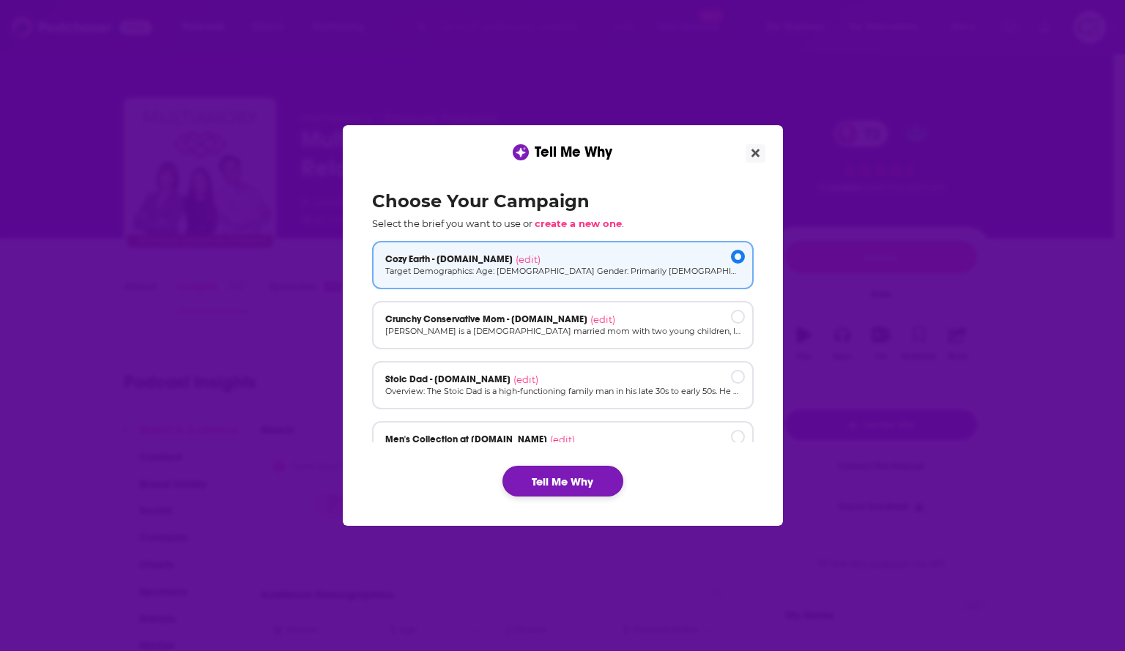
click at [574, 472] on button "Tell Me Why" at bounding box center [562, 481] width 121 height 31
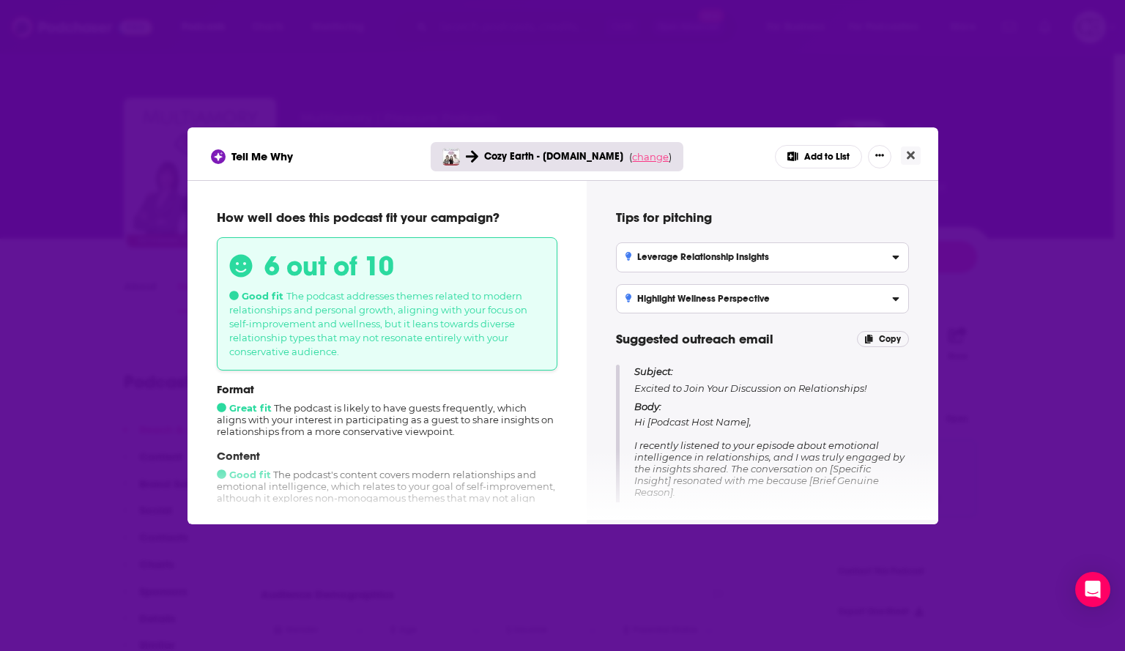
click at [647, 152] on span "change" at bounding box center [650, 157] width 37 height 12
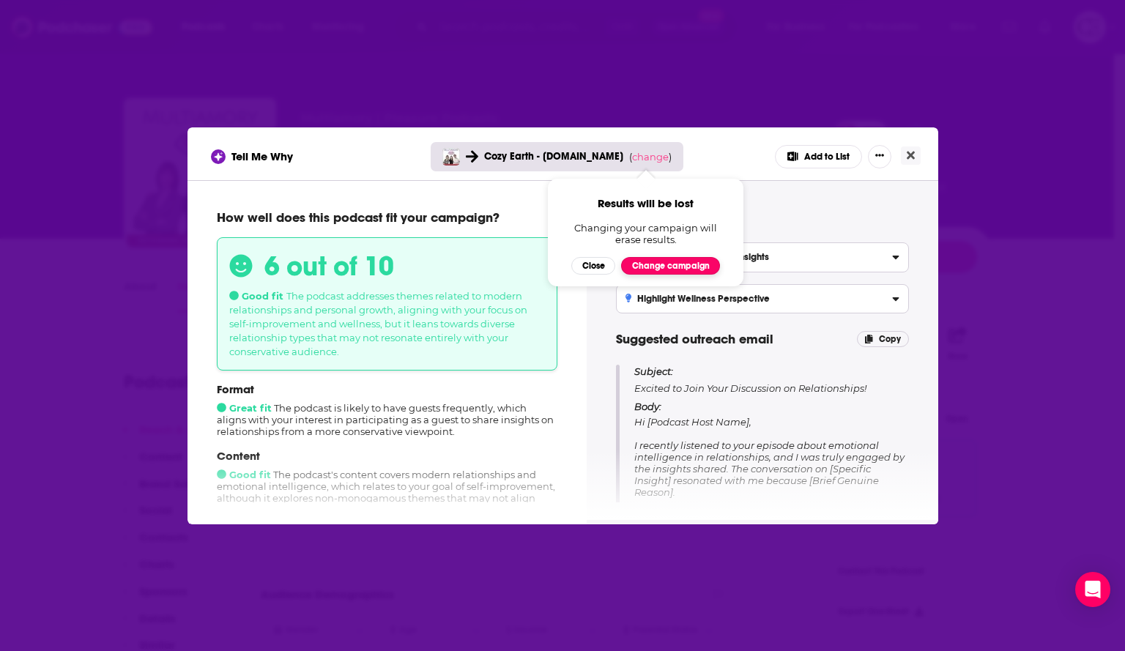
click at [660, 260] on button "Change campaign" at bounding box center [670, 266] width 99 height 18
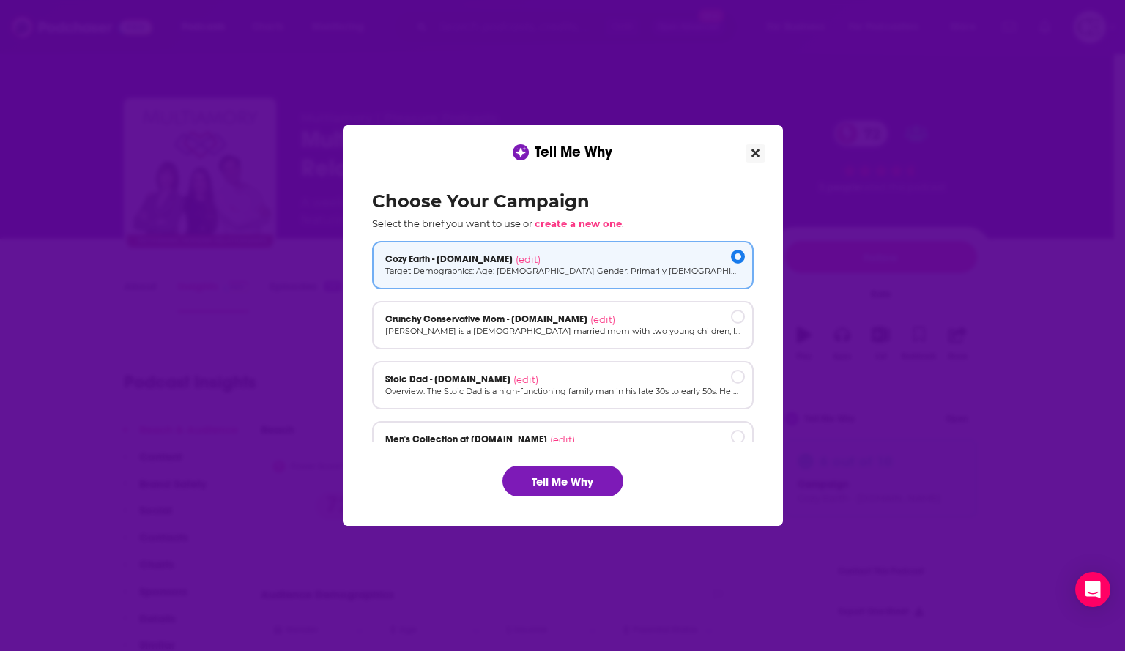
click at [752, 152] on icon "Close" at bounding box center [756, 153] width 8 height 12
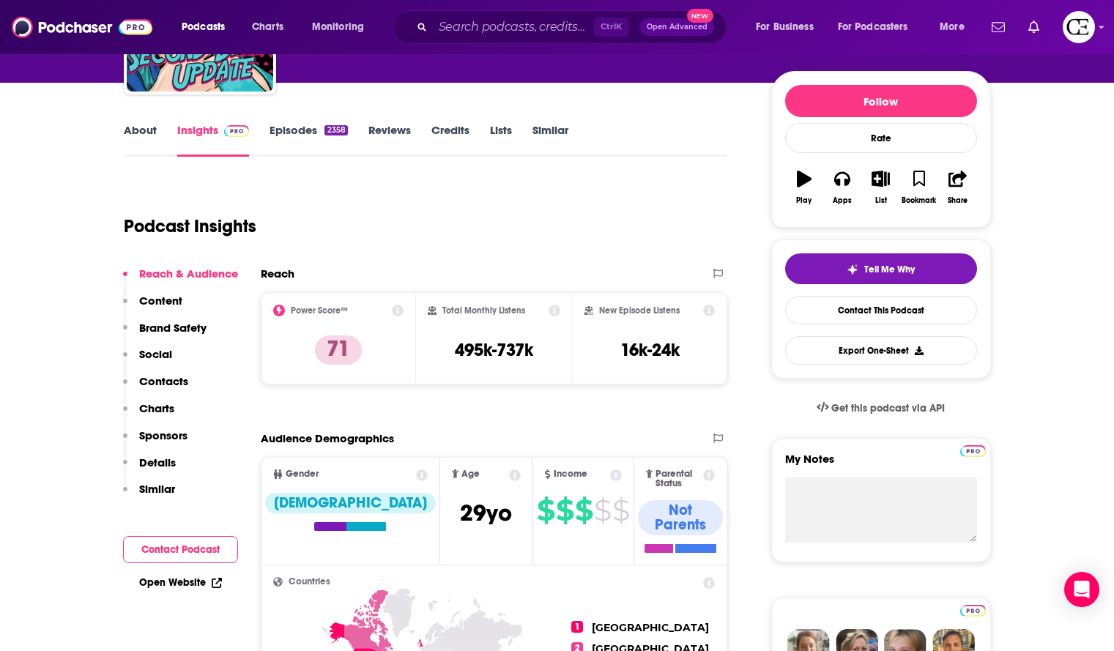
scroll to position [146, 0]
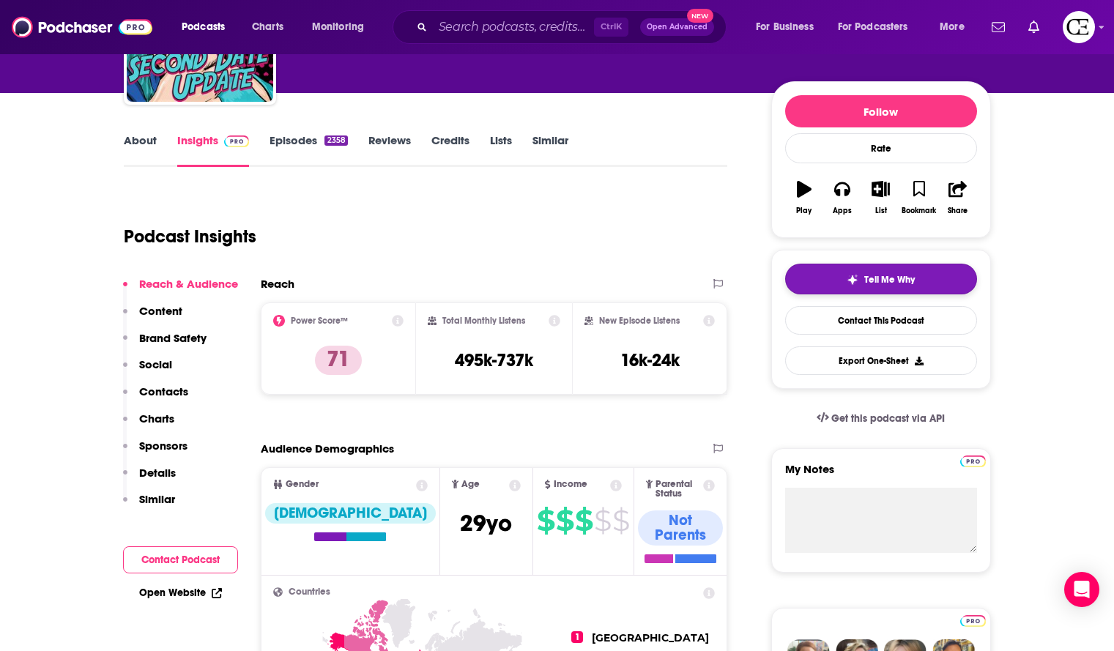
click at [831, 284] on button "Tell Me Why" at bounding box center [881, 279] width 192 height 31
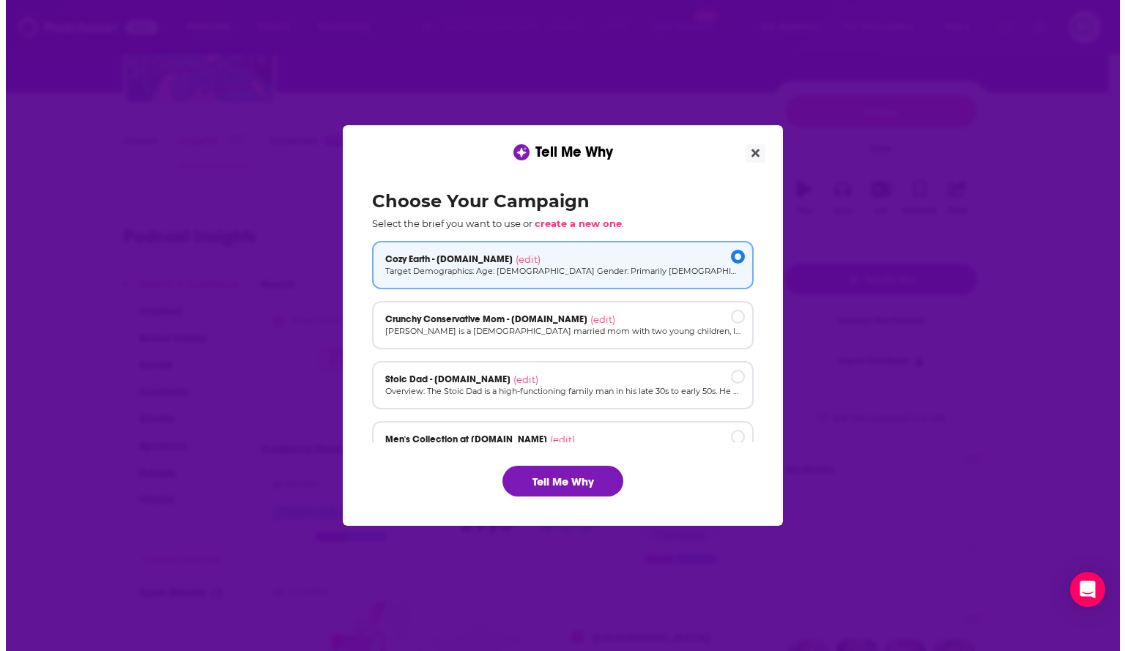
scroll to position [0, 0]
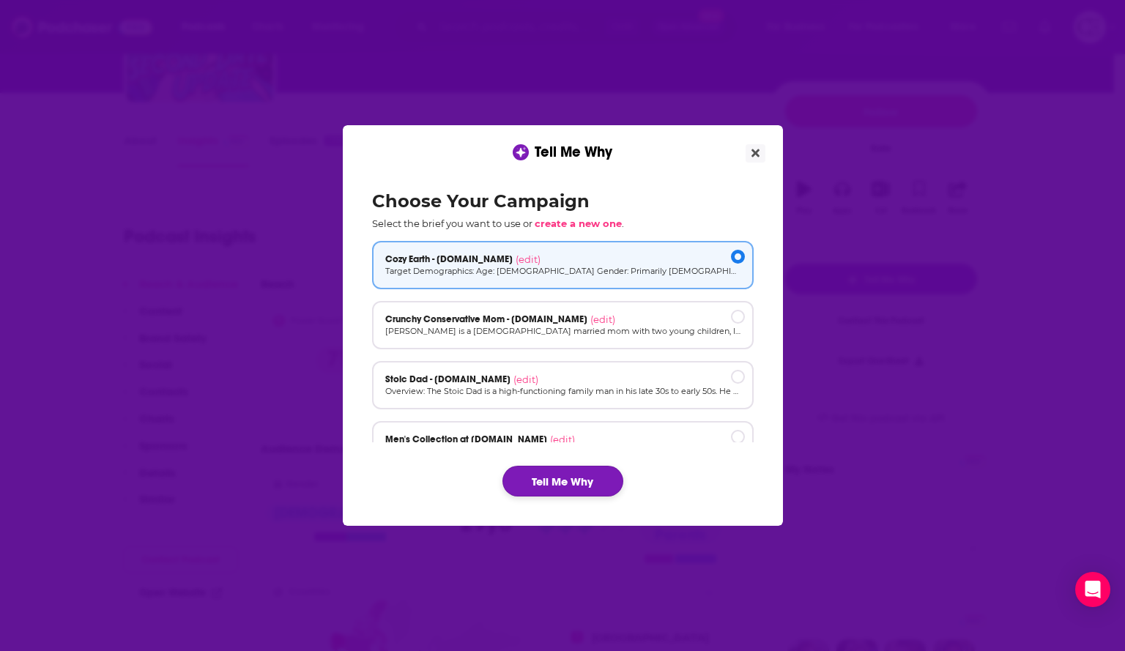
click at [533, 482] on button "Tell Me Why" at bounding box center [562, 481] width 121 height 31
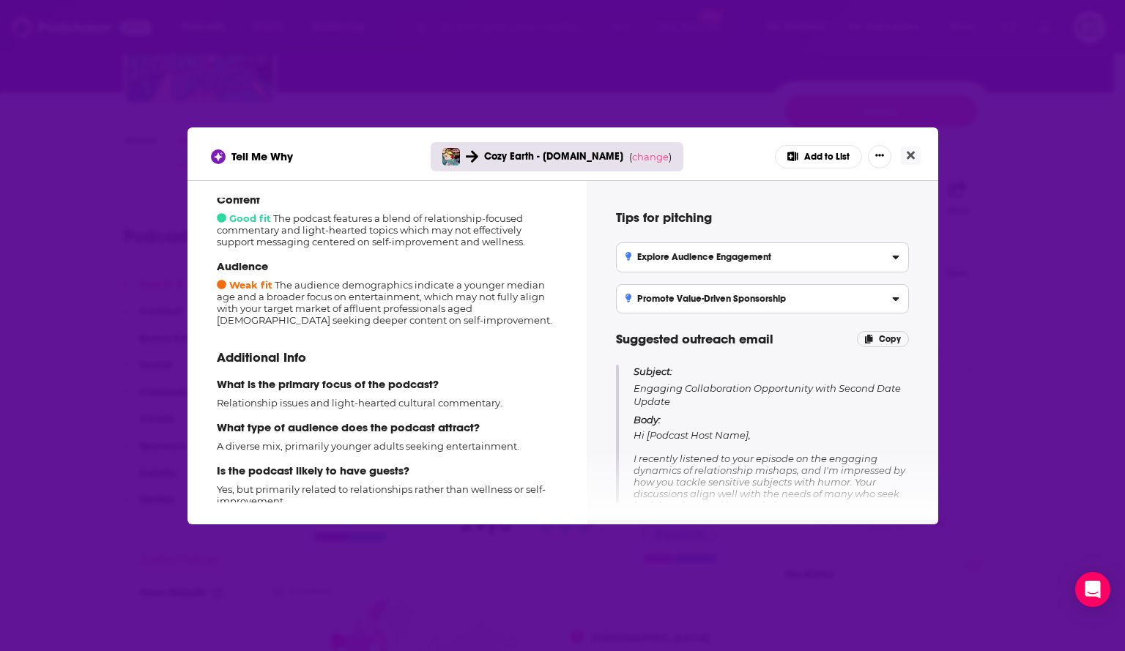
scroll to position [206, 0]
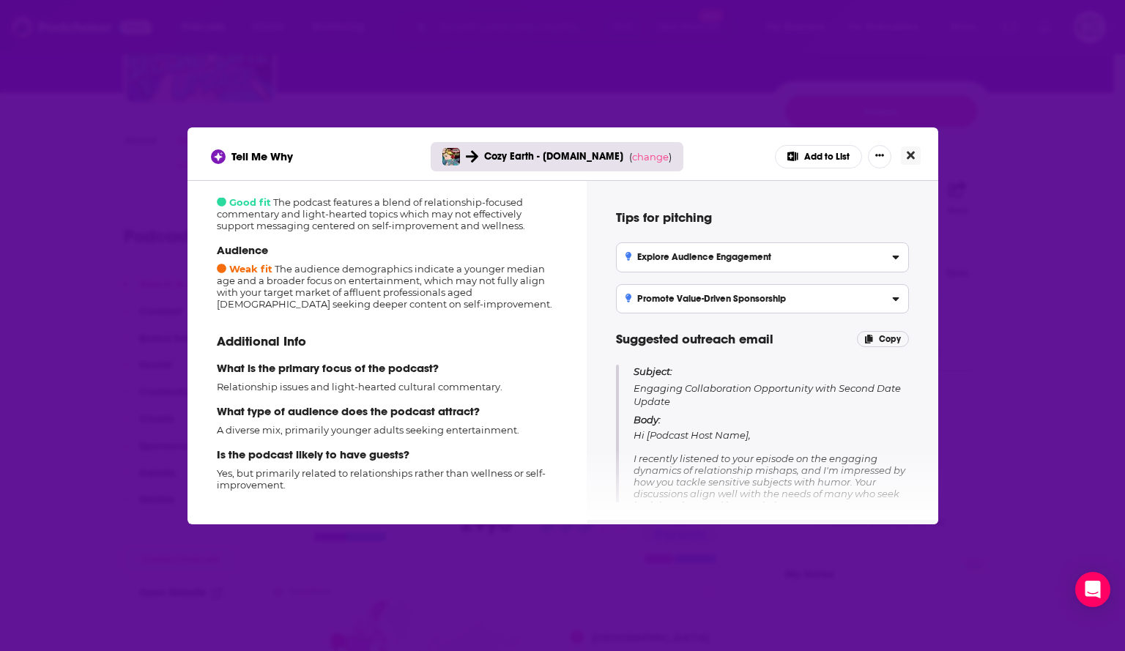
click at [912, 151] on icon "Close" at bounding box center [911, 155] width 8 height 12
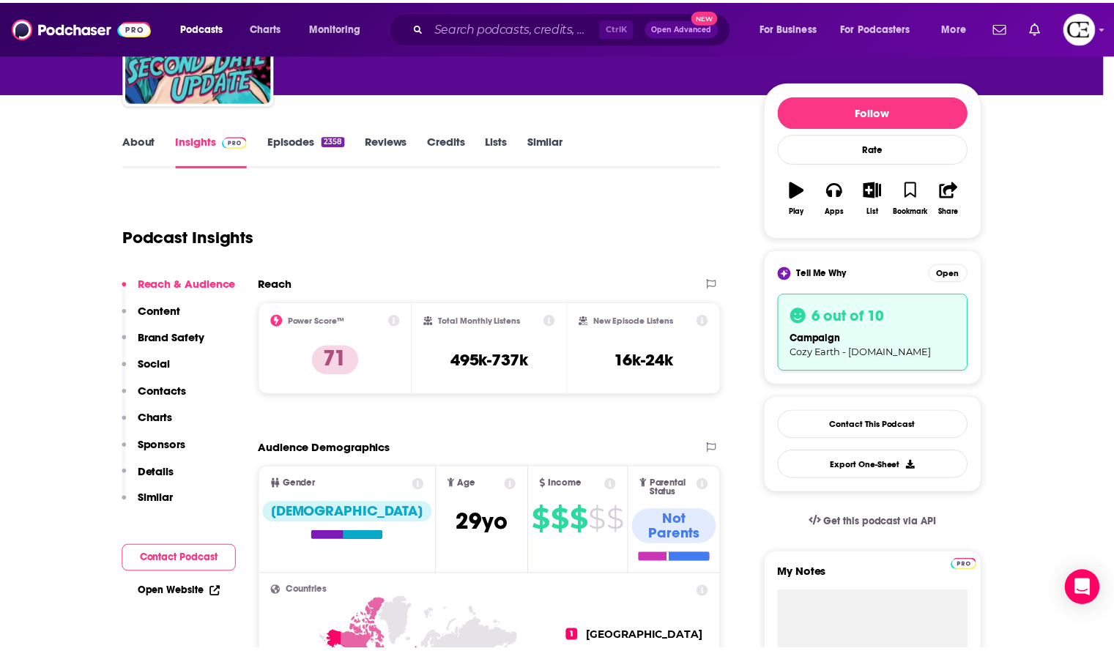
scroll to position [146, 0]
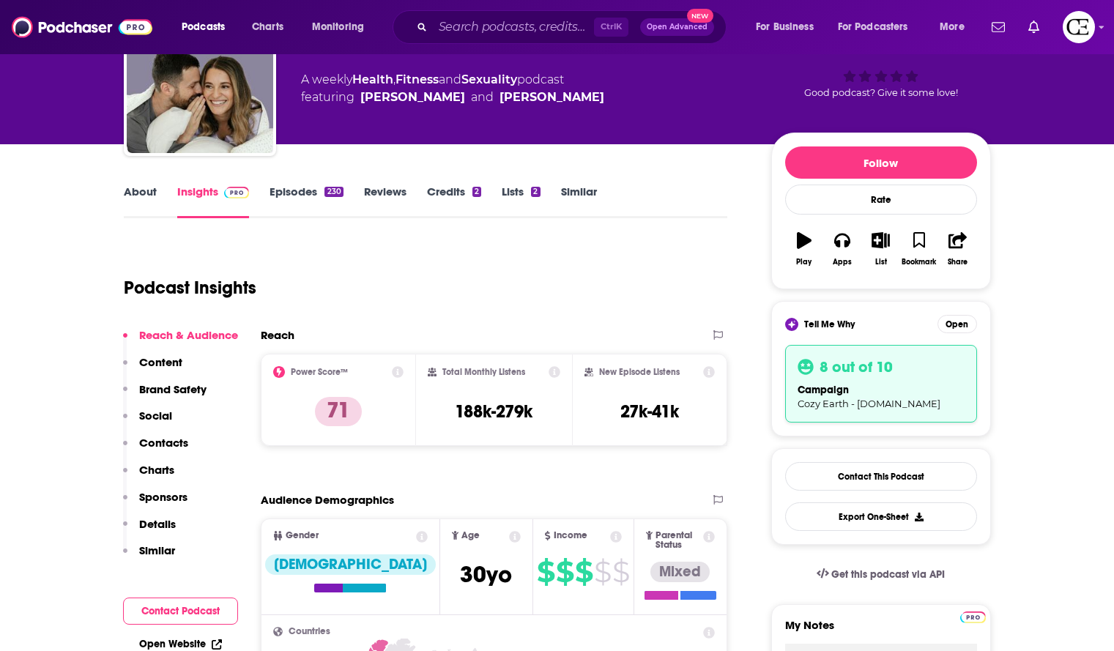
scroll to position [11, 0]
